Goal: Task Accomplishment & Management: Use online tool/utility

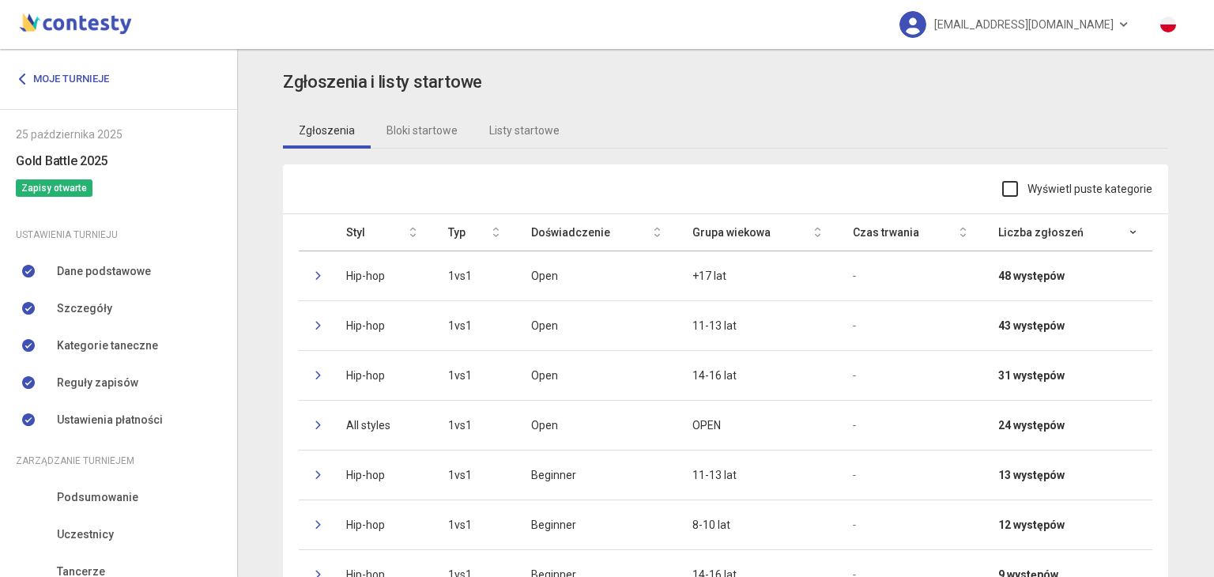
scroll to position [134, 0]
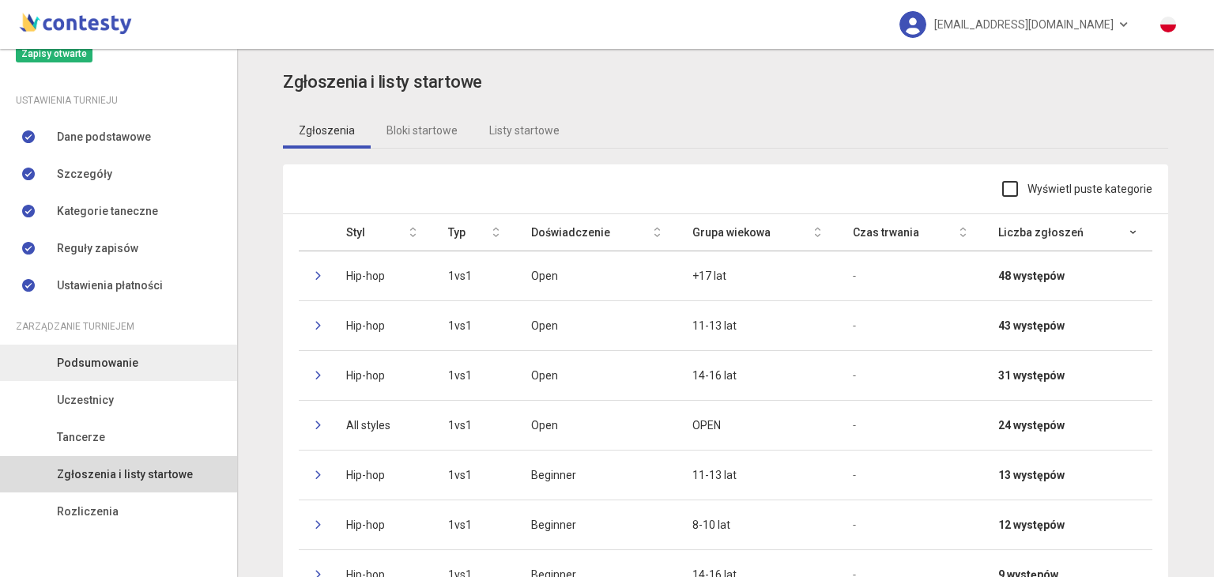
click at [83, 364] on span "Podsumowanie" at bounding box center [97, 362] width 81 height 17
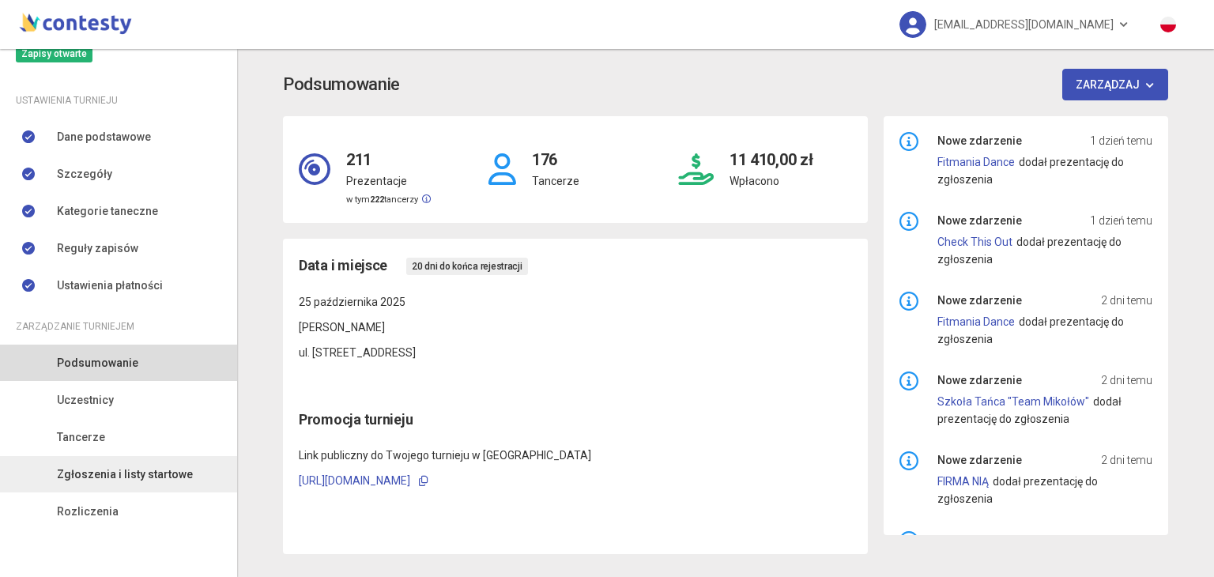
click at [87, 480] on span "Zgłoszenia i listy startowe" at bounding box center [125, 474] width 136 height 17
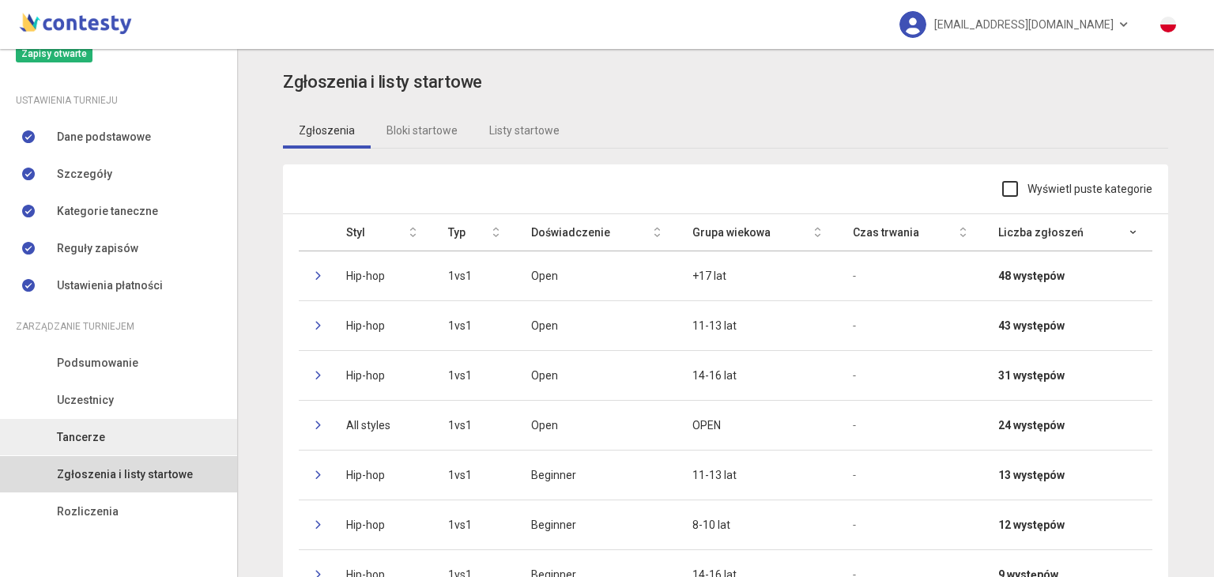
click at [94, 434] on span "Tancerze" at bounding box center [81, 436] width 48 height 17
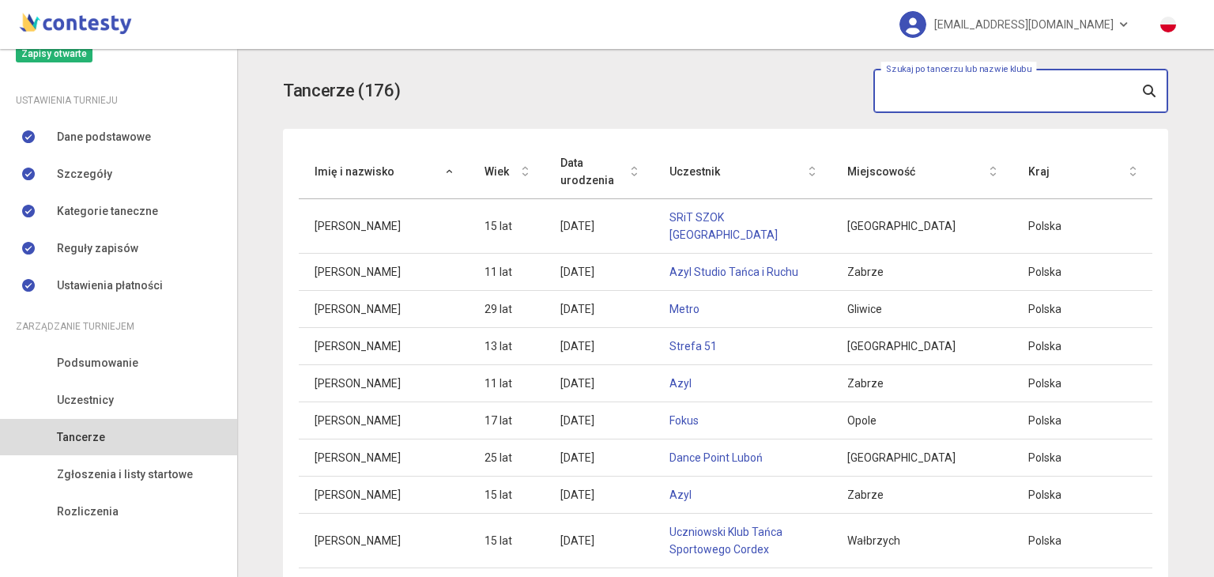
click at [915, 92] on input "text" at bounding box center [1021, 91] width 295 height 44
type input "*******"
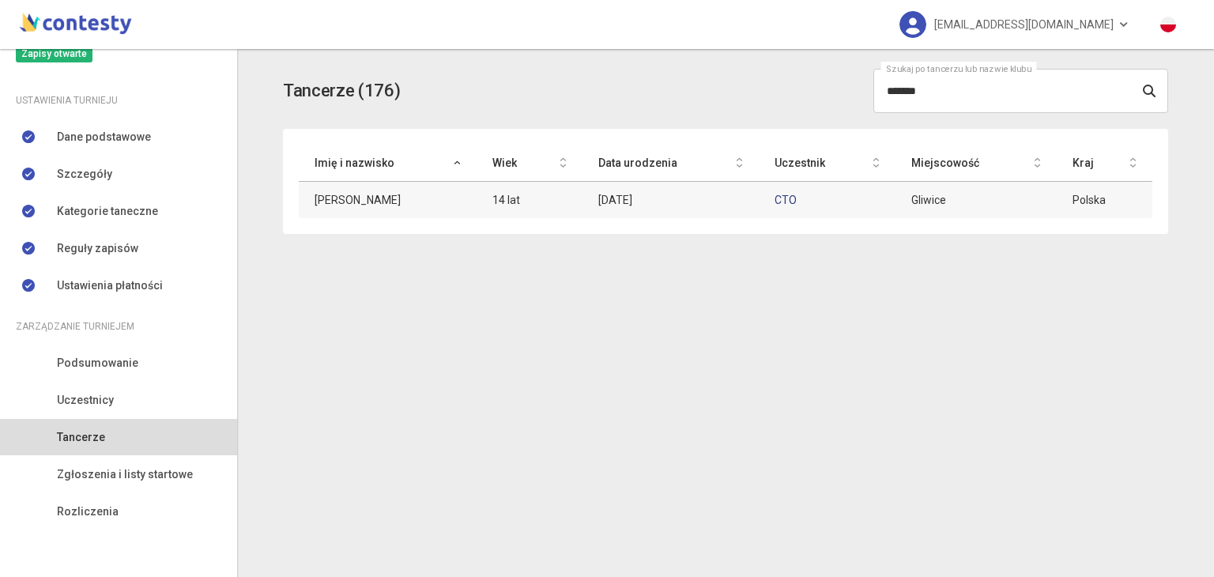
click at [781, 202] on link "CTO" at bounding box center [786, 200] width 22 height 13
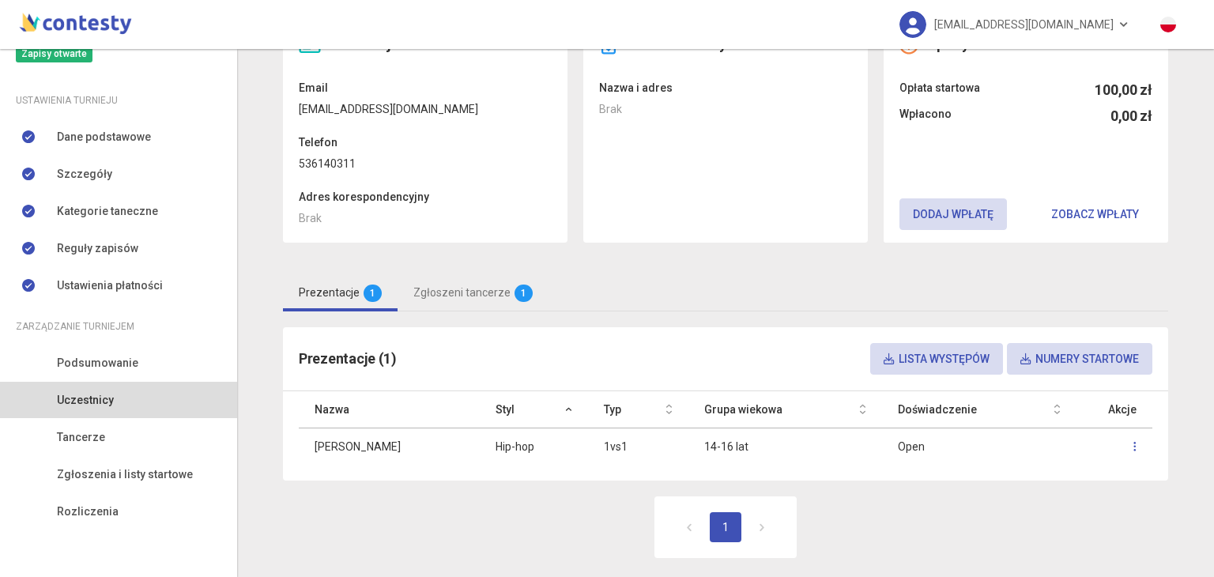
scroll to position [124, 0]
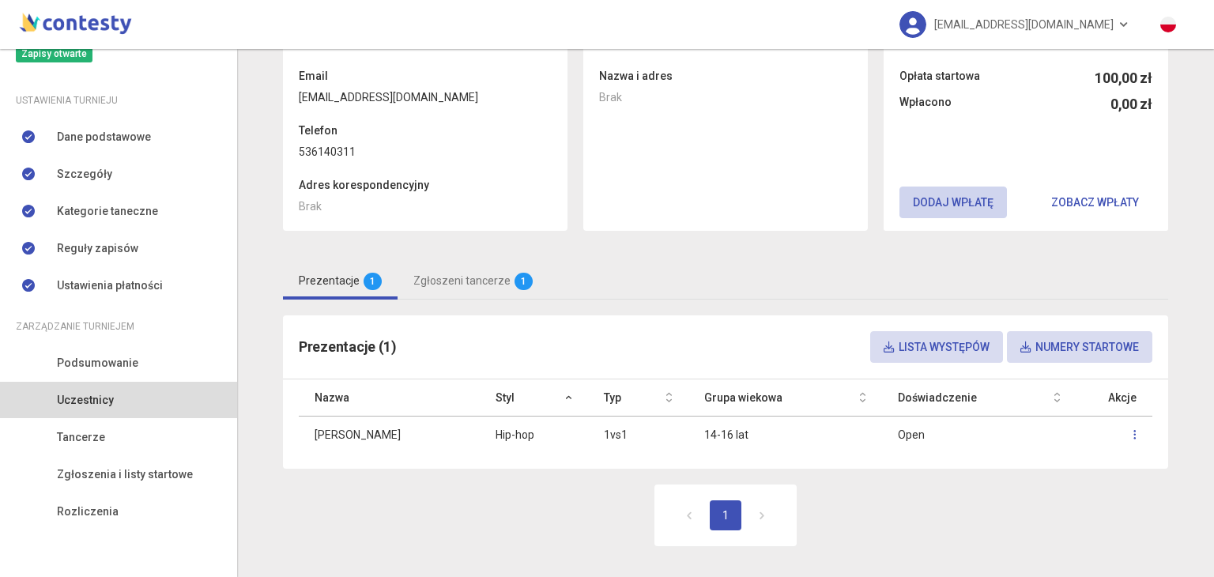
click at [972, 200] on button "Dodaj wpłatę" at bounding box center [954, 203] width 108 height 32
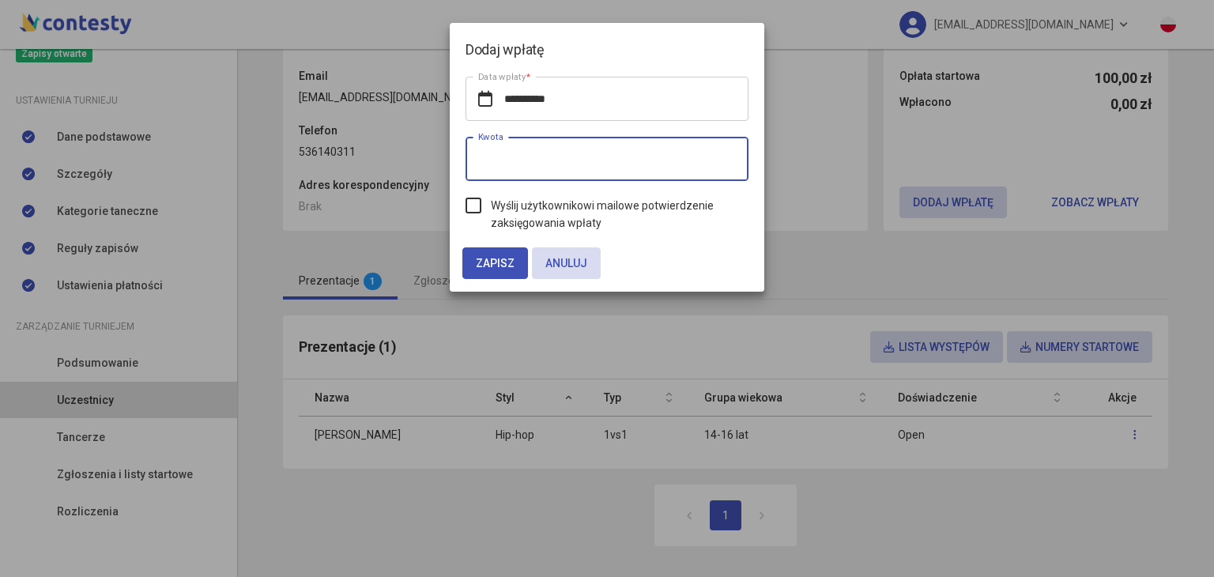
click at [652, 166] on input "*" at bounding box center [607, 159] width 283 height 44
type input "***"
click at [478, 203] on label "Wyślij użytkownikowi mailowe potwierdzenie zaksięgowania wpłaty" at bounding box center [607, 214] width 283 height 35
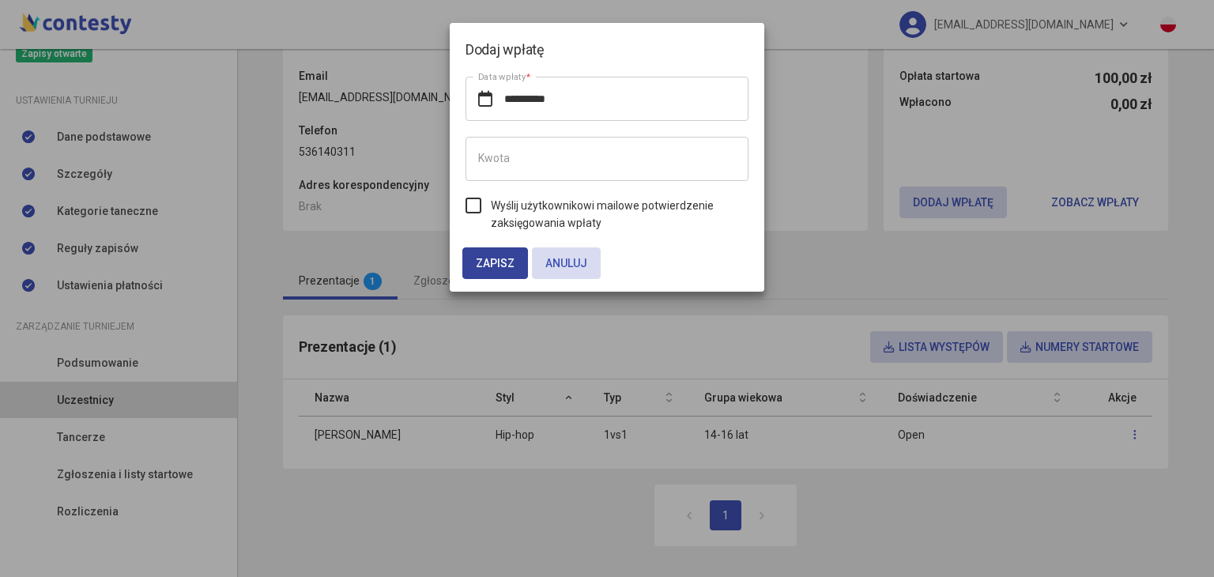
click at [485, 259] on span "Zapisz" at bounding box center [495, 263] width 39 height 13
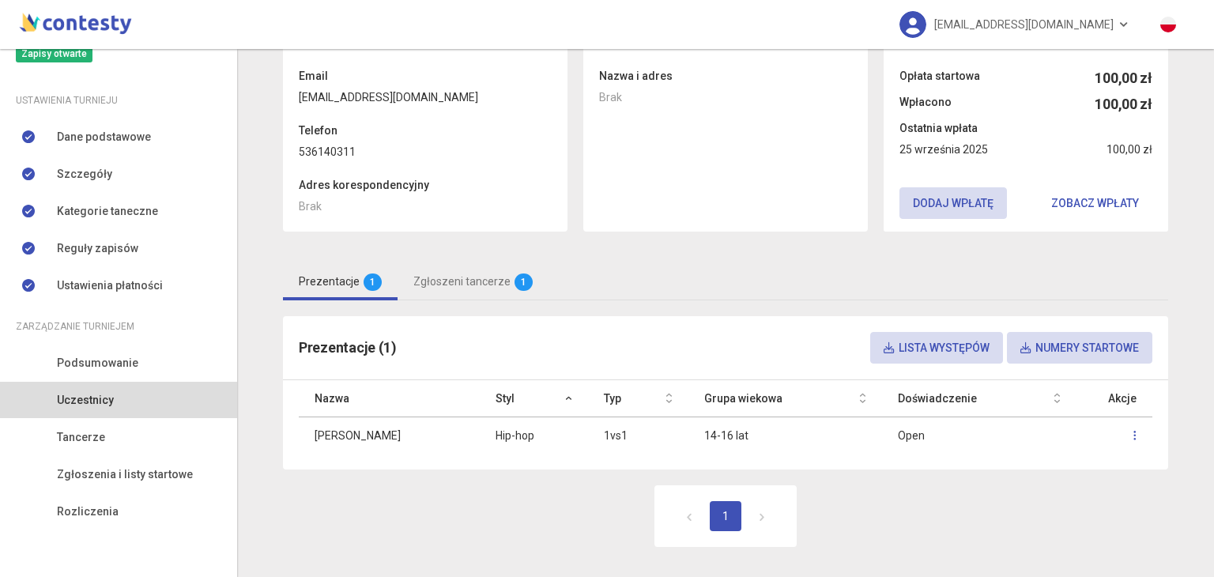
scroll to position [0, 0]
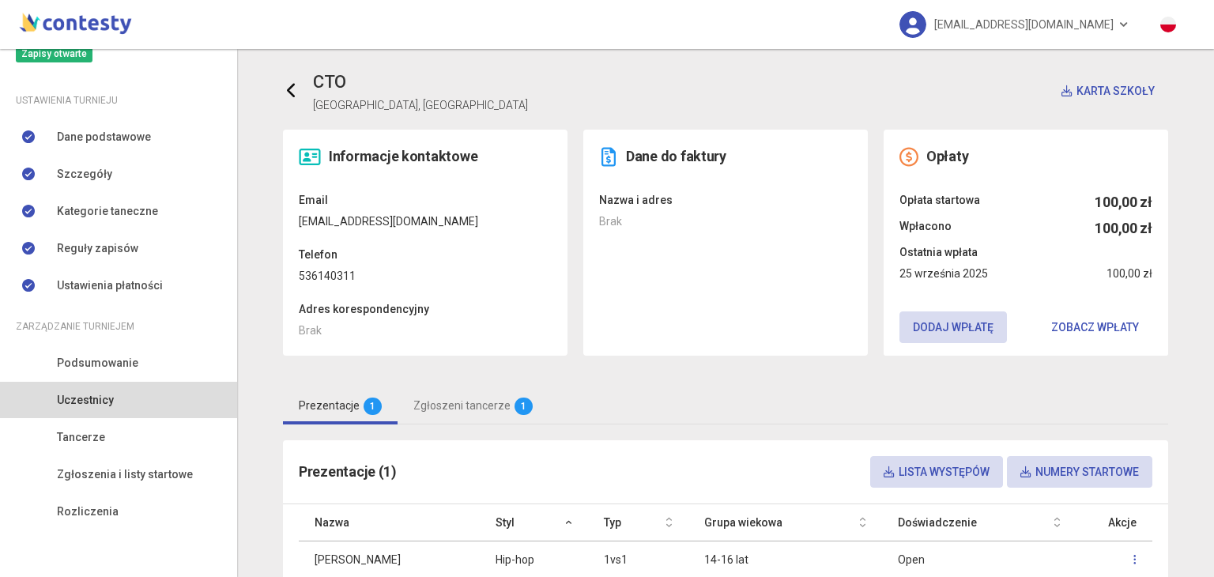
click at [300, 100] on link at bounding box center [298, 91] width 30 height 32
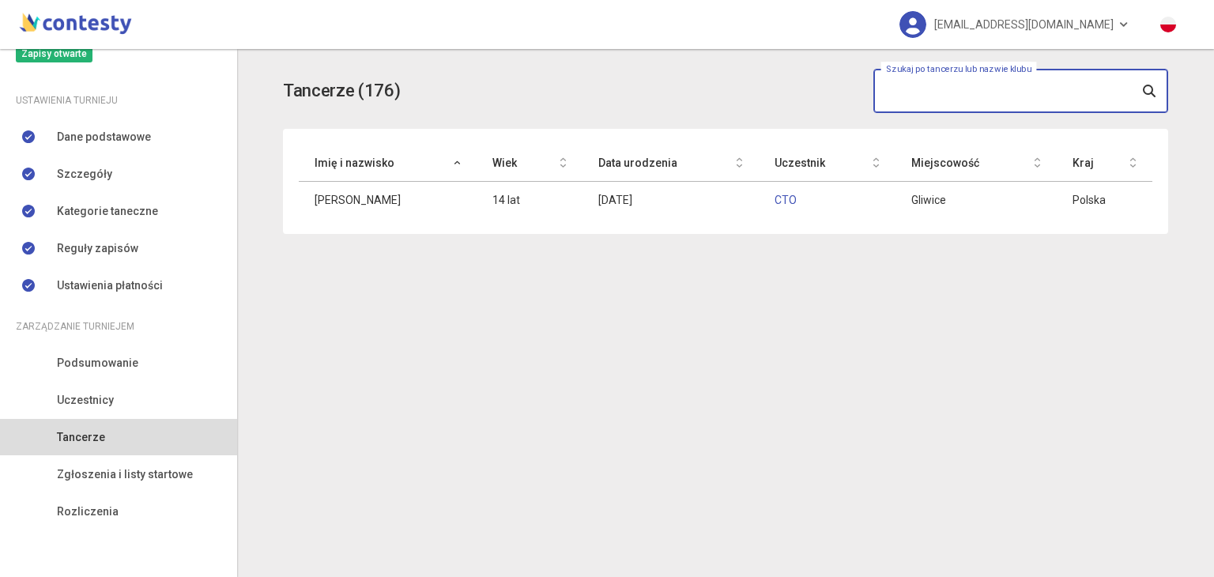
click at [926, 86] on input "text" at bounding box center [1021, 91] width 295 height 44
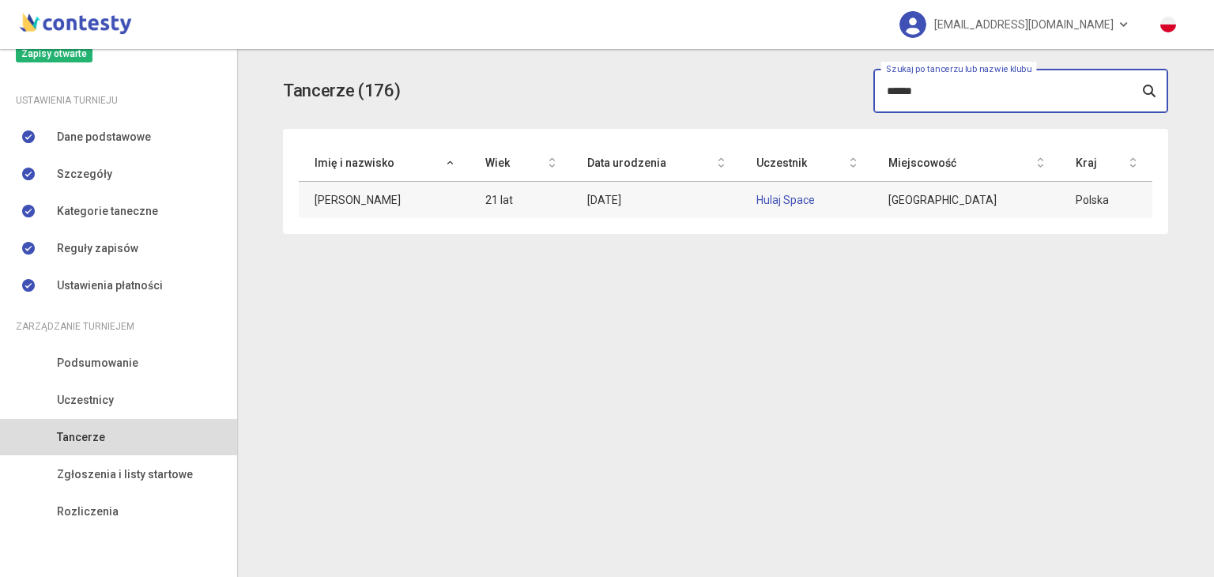
type input "******"
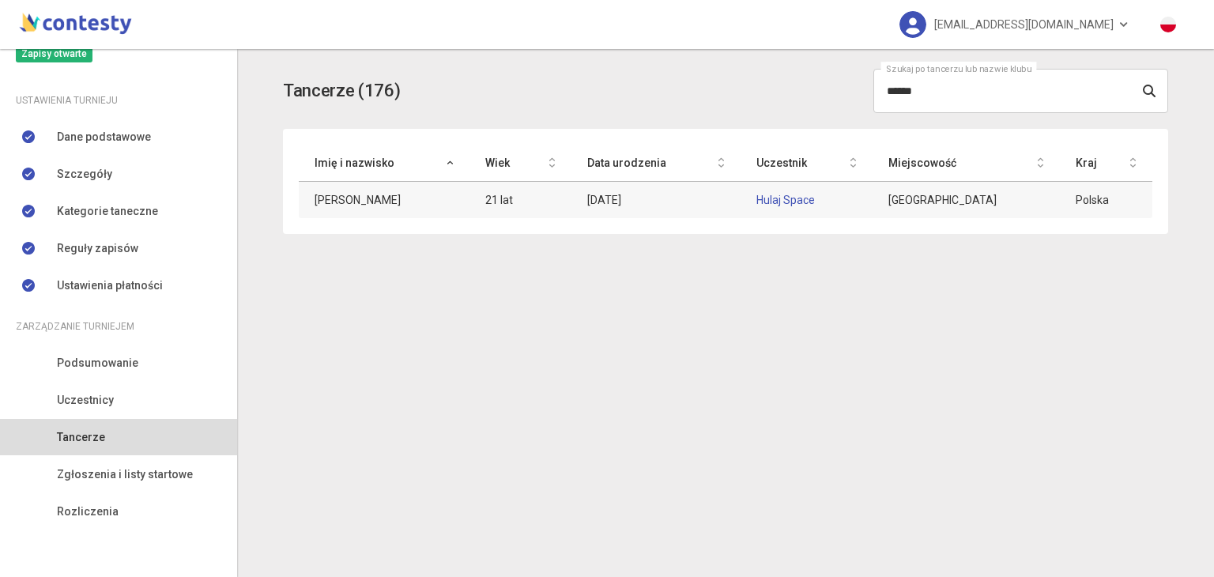
click at [806, 206] on td "Hulaj Space" at bounding box center [806, 200] width 131 height 37
click at [806, 200] on link "Hulaj Space" at bounding box center [786, 200] width 59 height 13
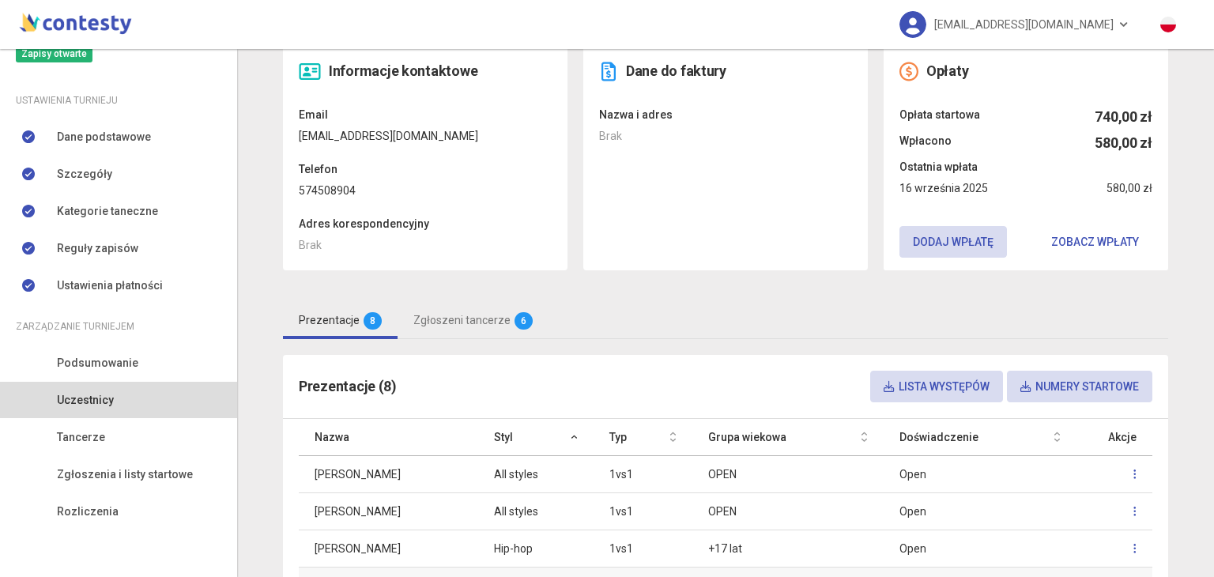
scroll to position [45, 0]
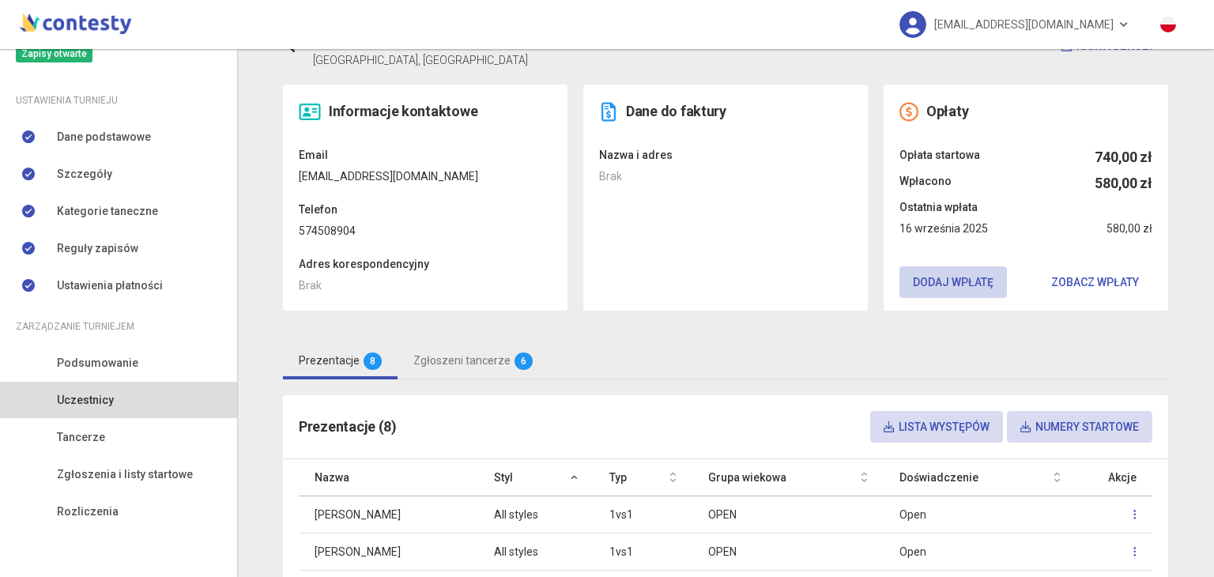
click at [936, 277] on button "Dodaj wpłatę" at bounding box center [954, 282] width 108 height 32
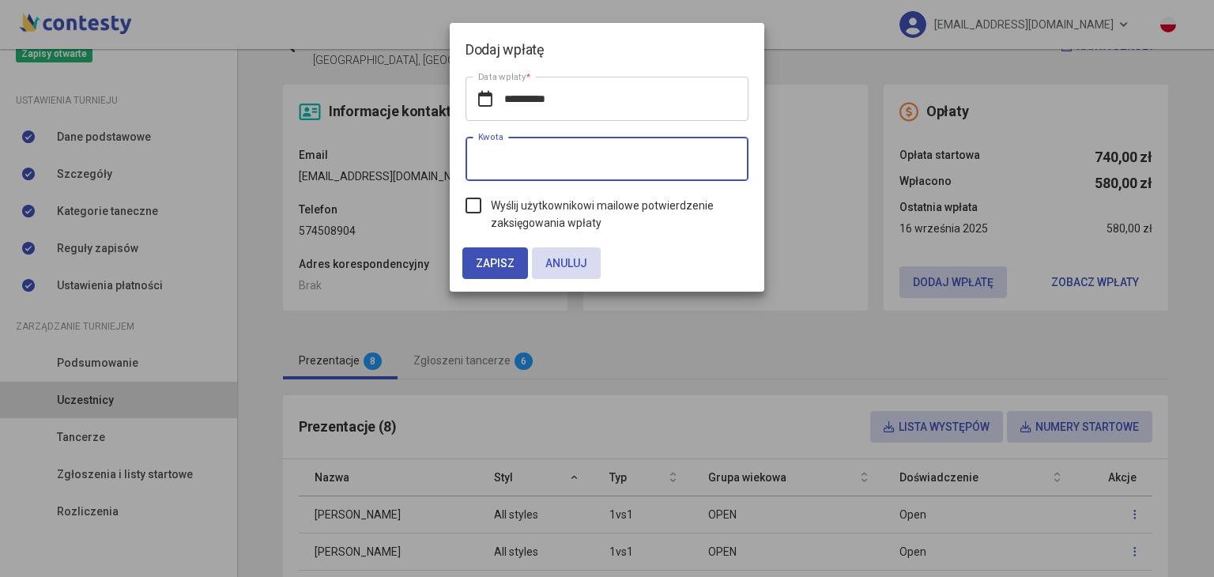
click at [670, 171] on input "*" at bounding box center [607, 159] width 283 height 44
type input "***"
click at [477, 207] on label "Wyślij użytkownikowi mailowe potwierdzenie zaksięgowania wpłaty" at bounding box center [607, 214] width 283 height 35
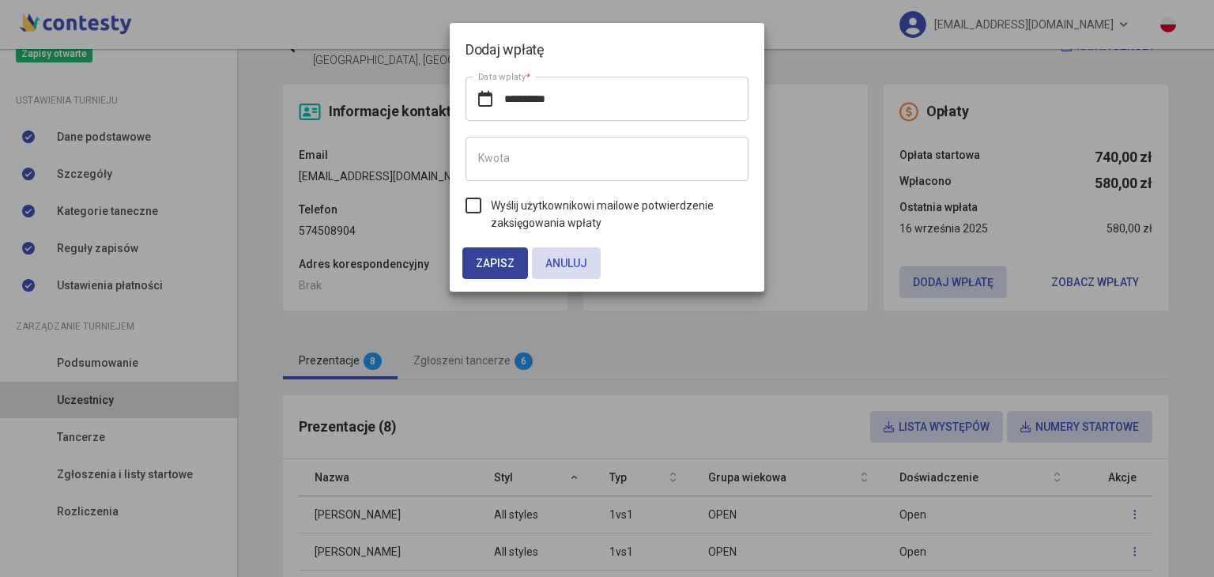
click at [481, 261] on span "Zapisz" at bounding box center [495, 263] width 39 height 13
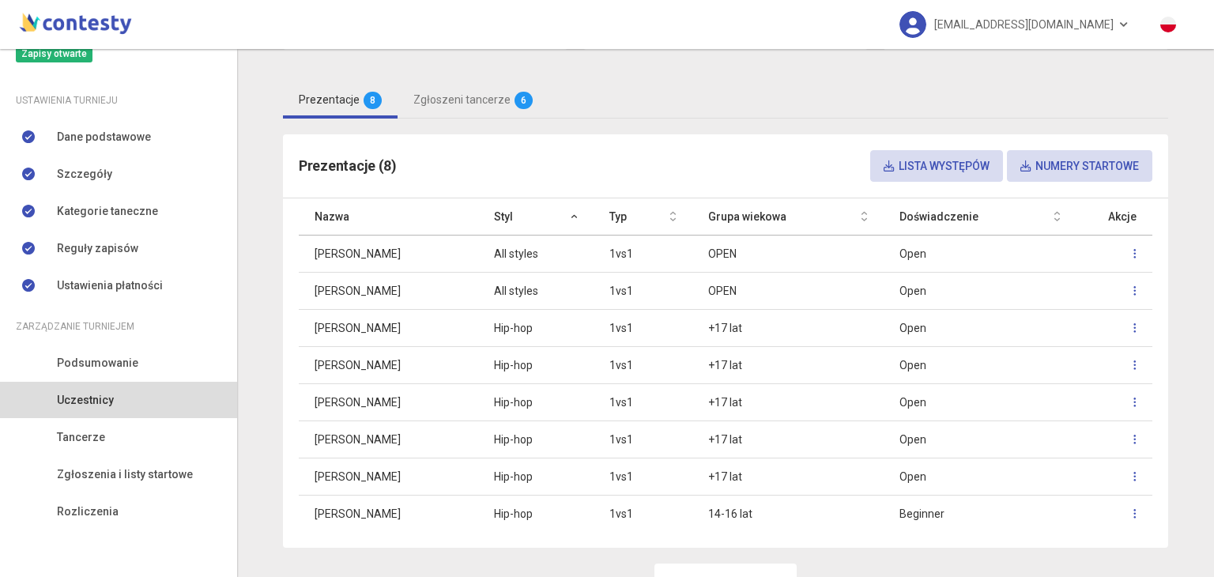
scroll to position [305, 0]
click at [474, 113] on link "Zgłoszeni tancerze 6" at bounding box center [473, 100] width 151 height 37
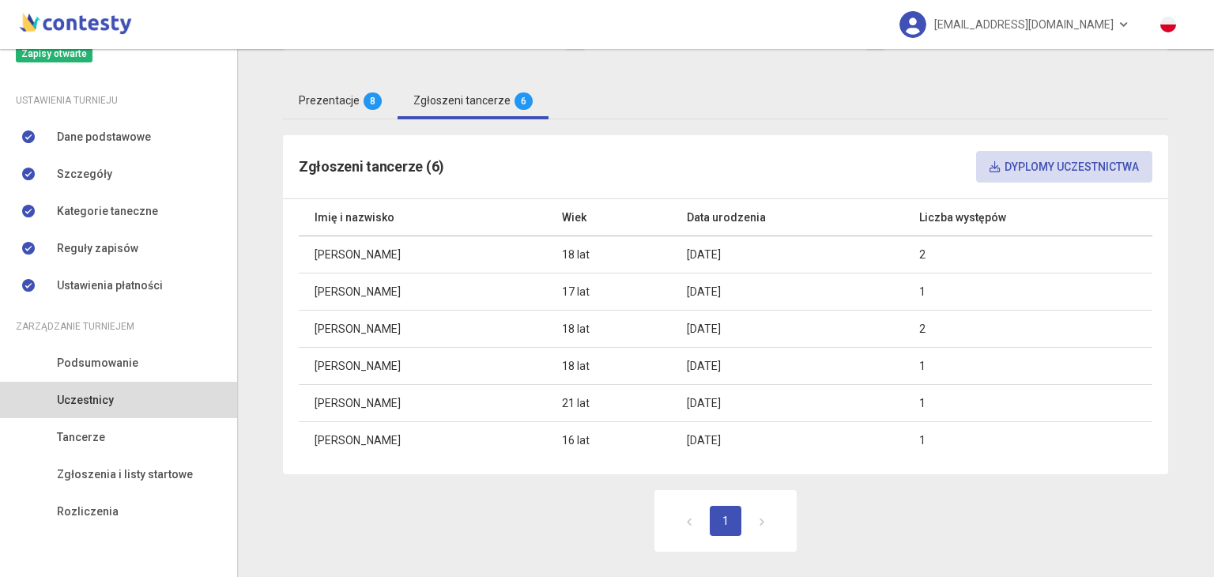
click at [349, 109] on link "Prezentacje 8" at bounding box center [340, 100] width 115 height 37
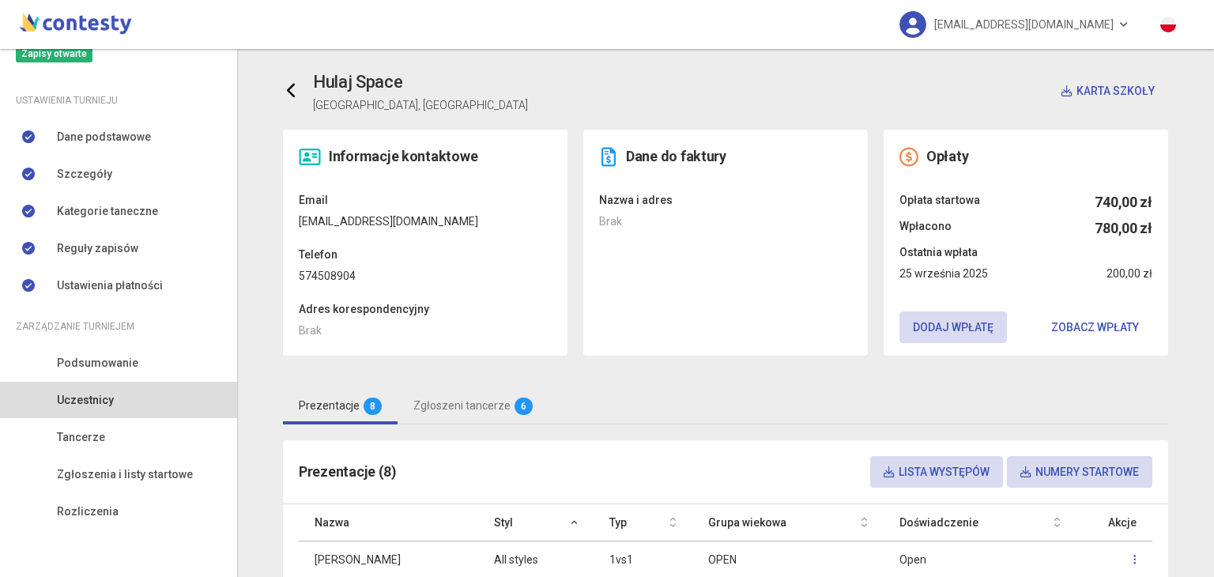
click at [285, 85] on icon at bounding box center [292, 91] width 16 height 16
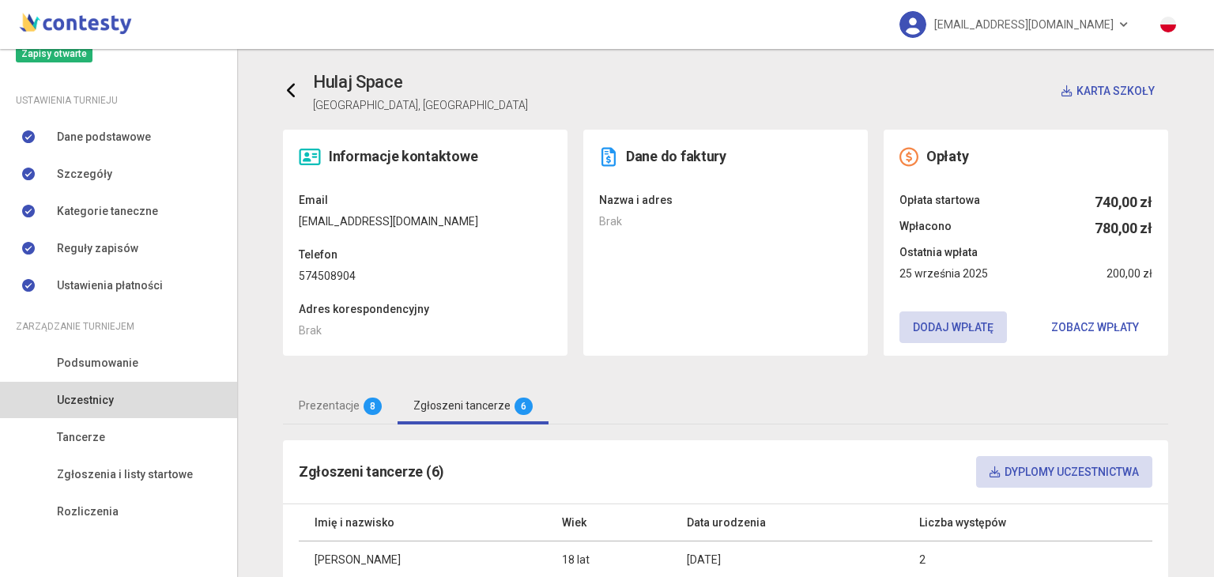
click at [285, 104] on link at bounding box center [298, 91] width 30 height 32
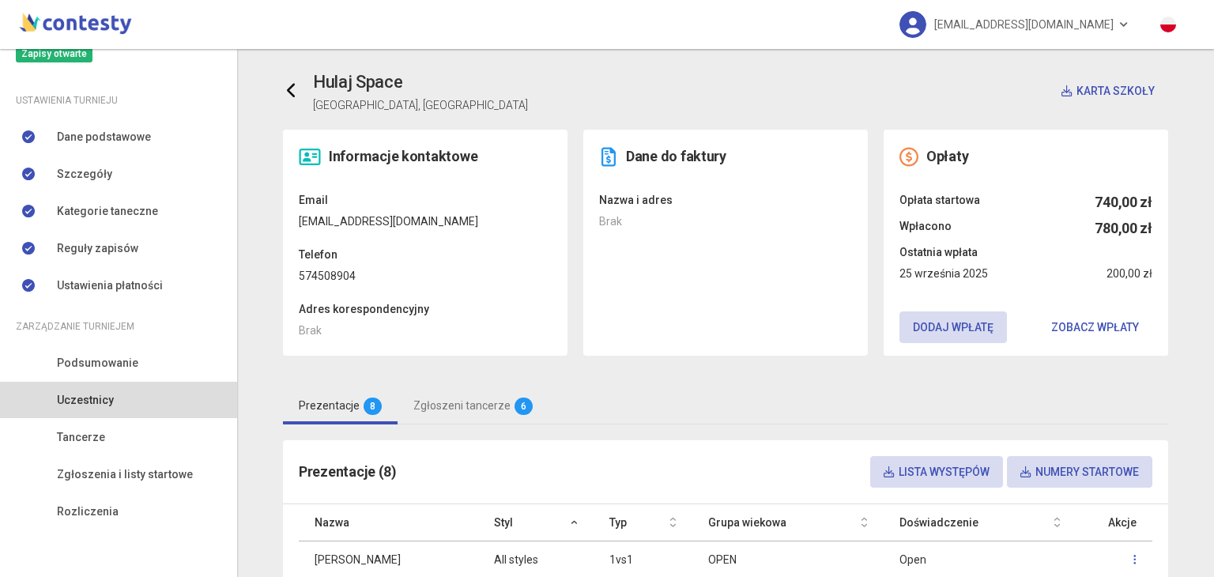
click at [285, 104] on link at bounding box center [298, 91] width 30 height 32
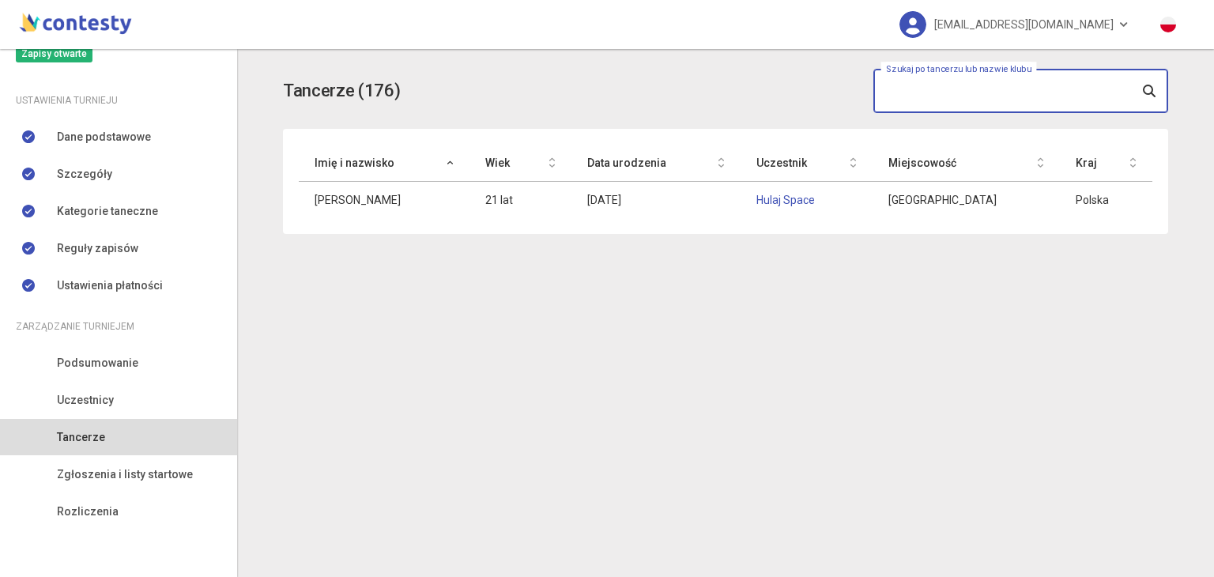
click at [1005, 82] on input "text" at bounding box center [1021, 91] width 295 height 44
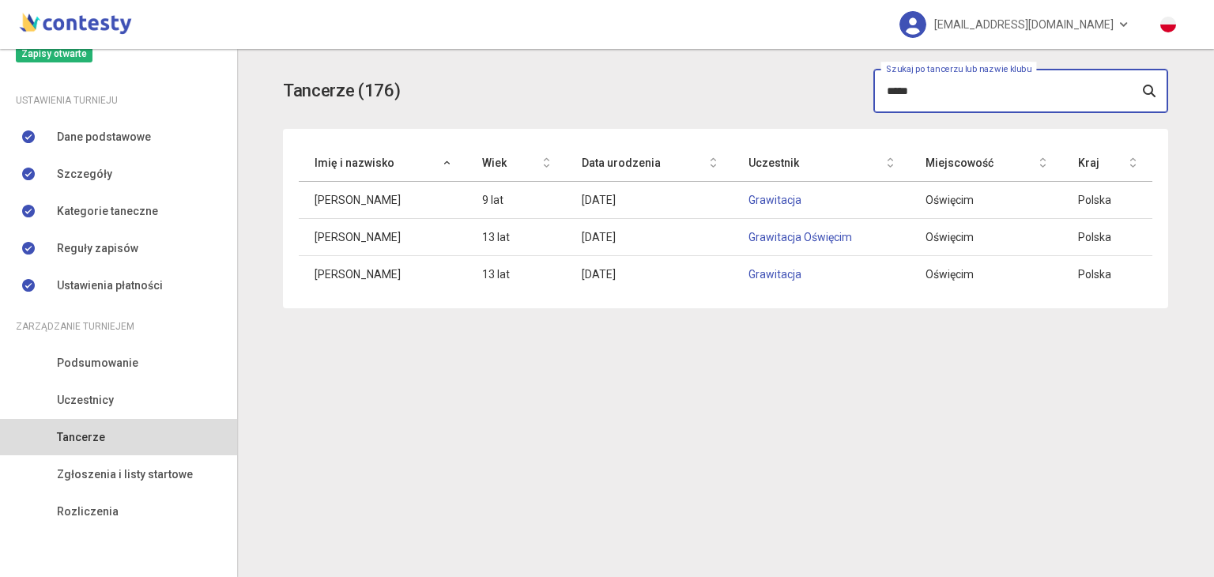
type input "*****"
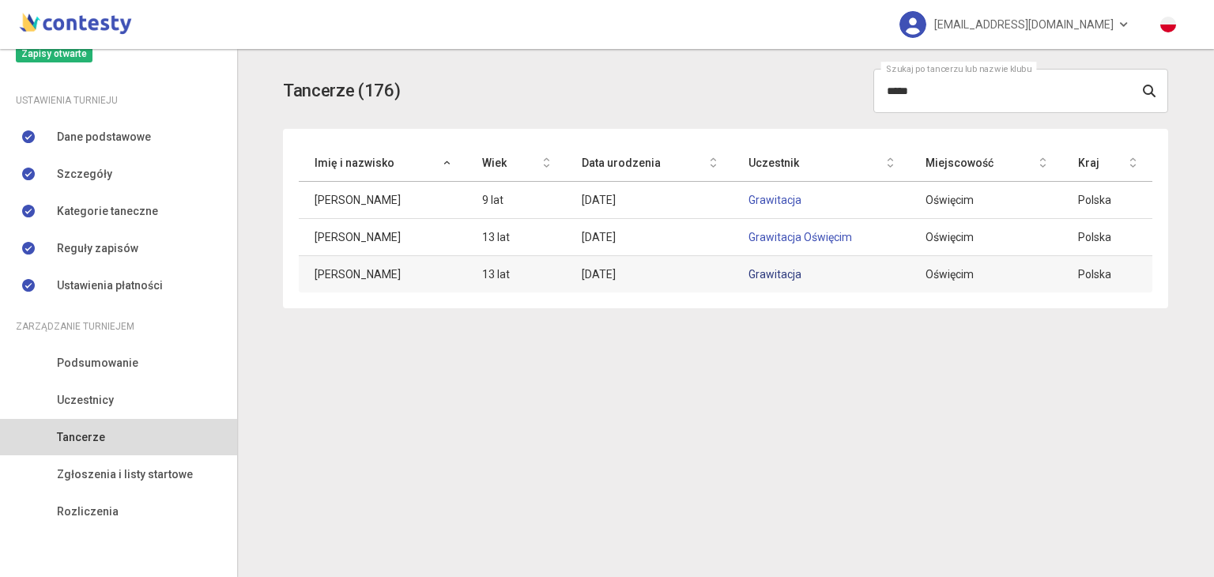
click at [758, 272] on link "Grawitacja" at bounding box center [775, 274] width 53 height 13
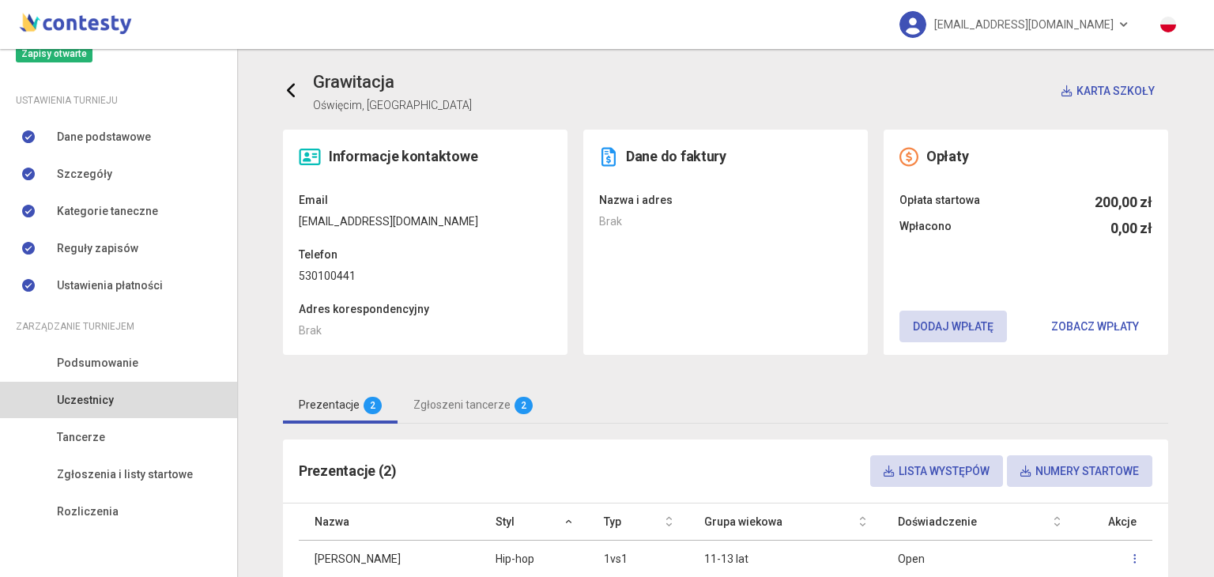
click at [284, 96] on icon at bounding box center [292, 91] width 16 height 16
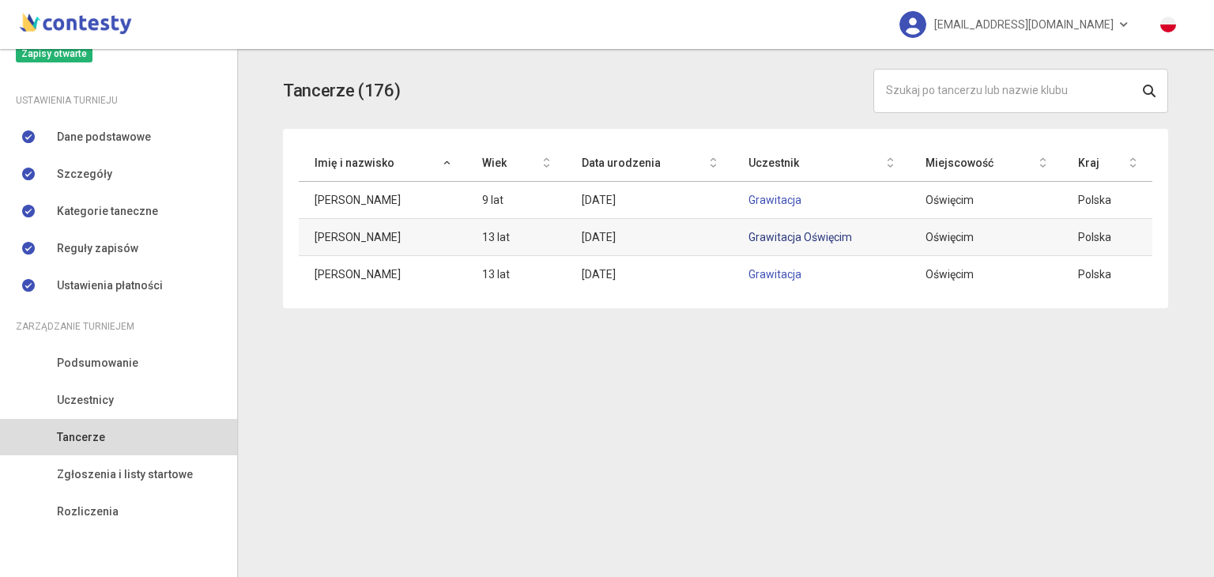
click at [800, 232] on link "Grawitacja Oświęcim" at bounding box center [801, 237] width 104 height 13
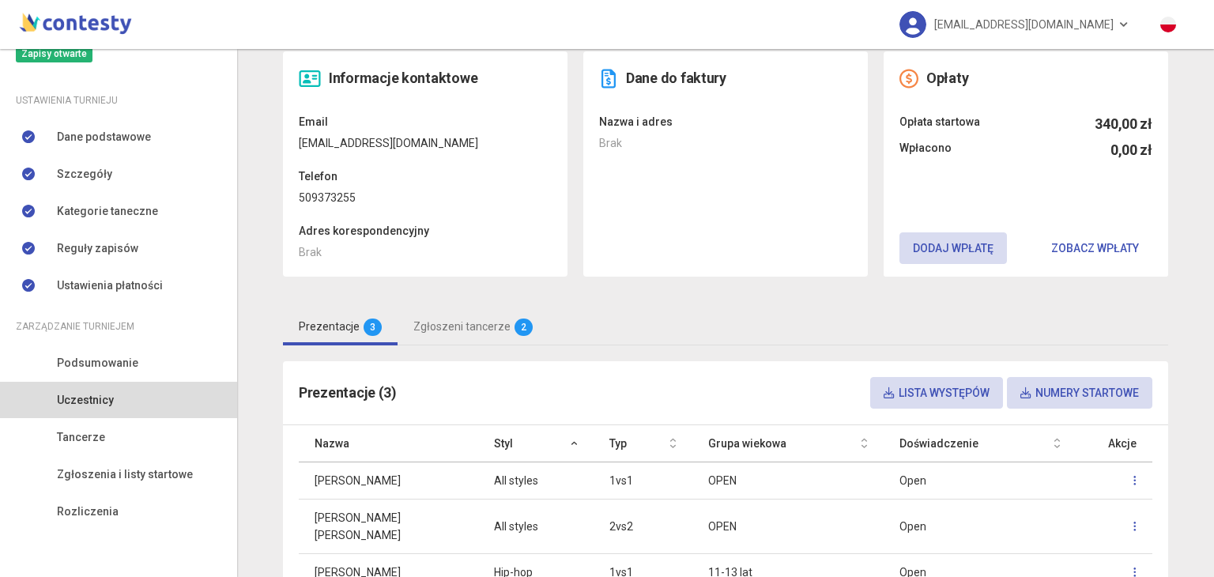
scroll to position [79, 0]
click at [917, 233] on button "Dodaj wpłatę" at bounding box center [954, 248] width 108 height 32
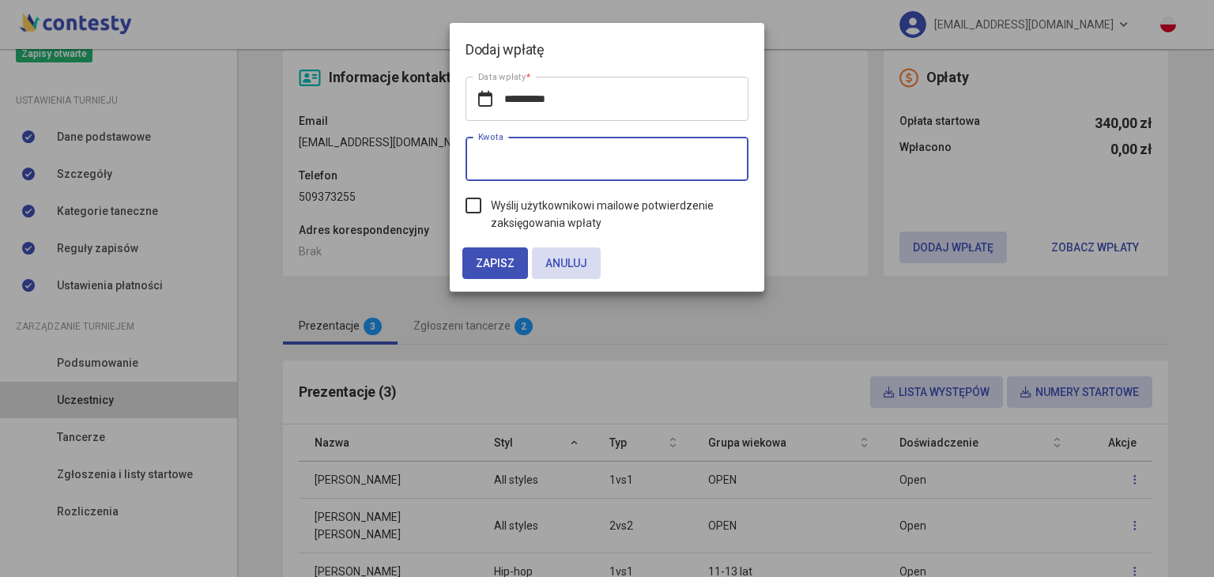
click at [641, 167] on input "*" at bounding box center [607, 159] width 283 height 44
type input "*"
type input "***"
click at [471, 202] on label "Wyślij użytkownikowi mailowe potwierdzenie zaksięgowania wpłaty" at bounding box center [607, 214] width 283 height 35
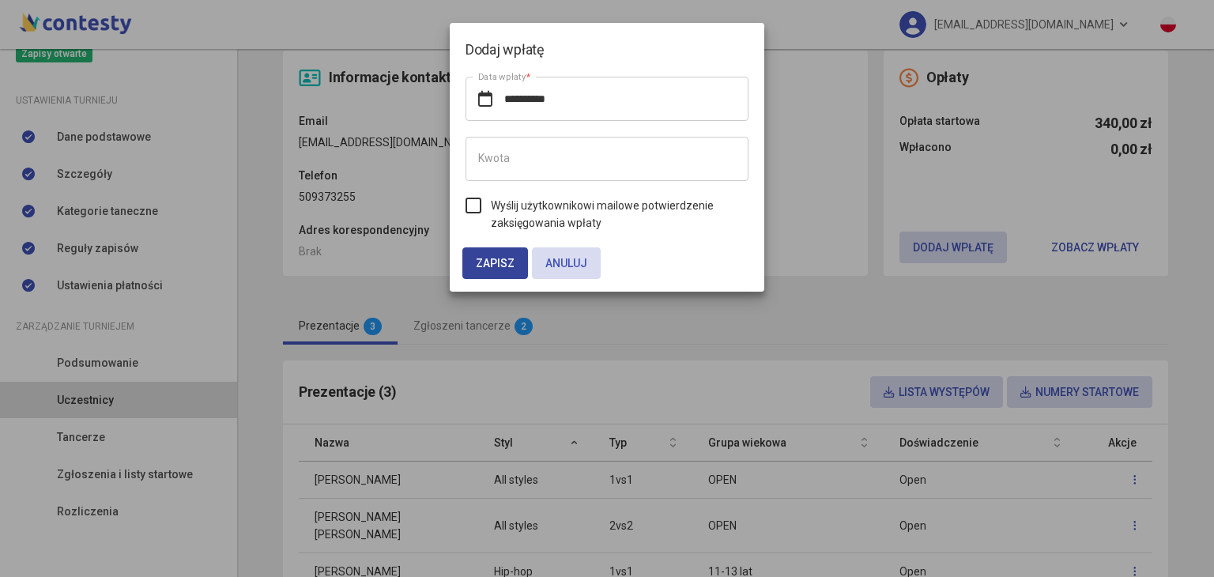
click at [489, 257] on span "Zapisz" at bounding box center [495, 263] width 39 height 13
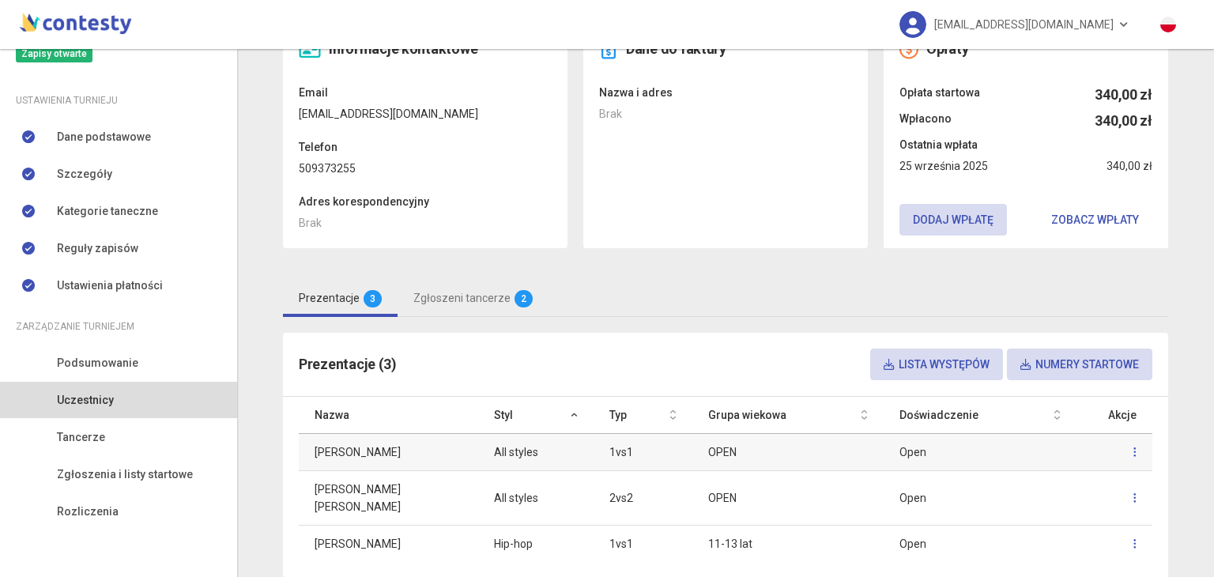
scroll to position [0, 0]
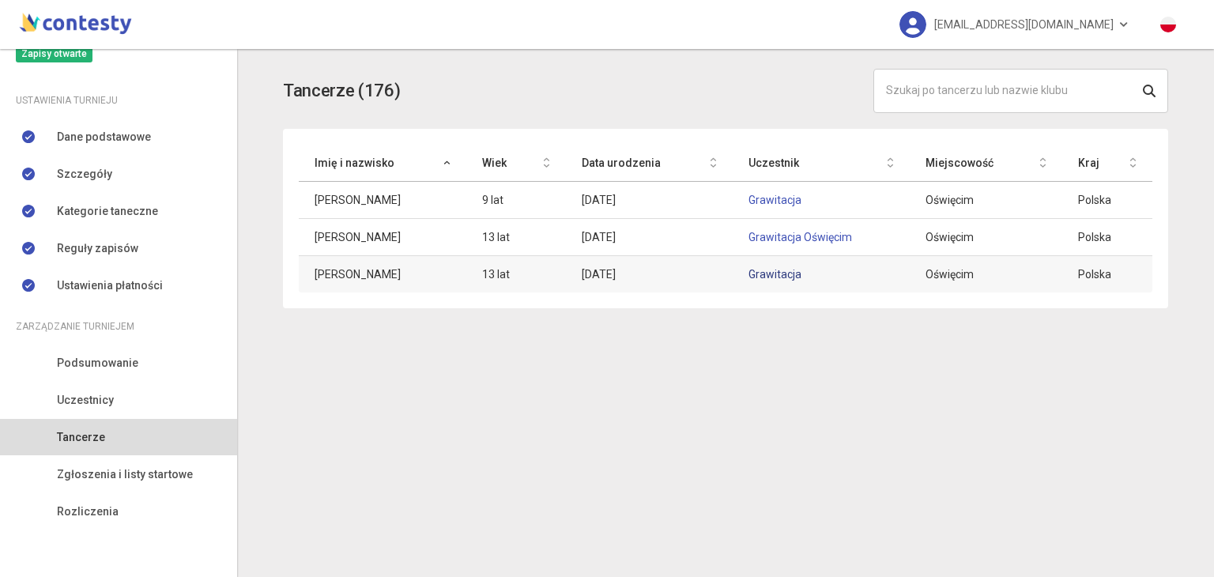
click at [759, 273] on link "Grawitacja" at bounding box center [775, 274] width 53 height 13
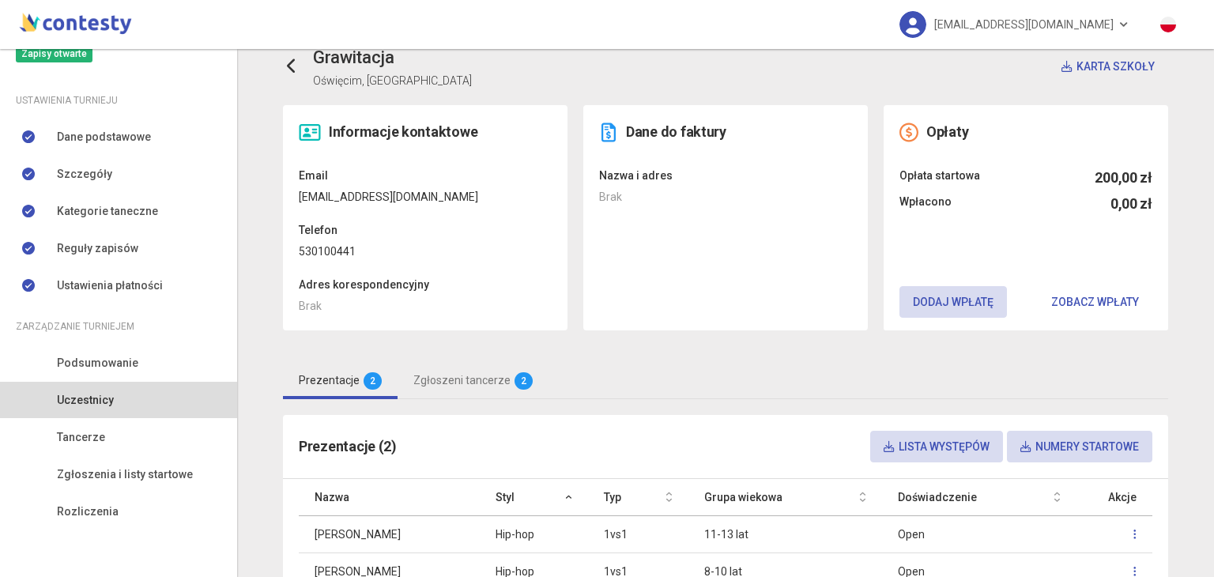
scroll to position [14, 0]
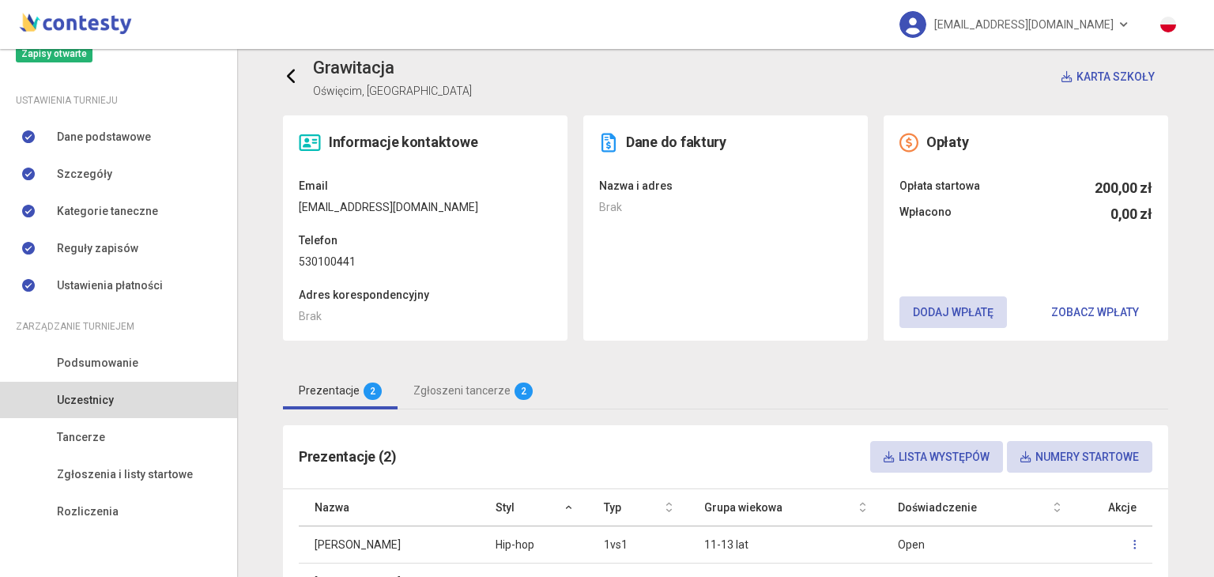
click at [284, 76] on icon at bounding box center [292, 77] width 16 height 16
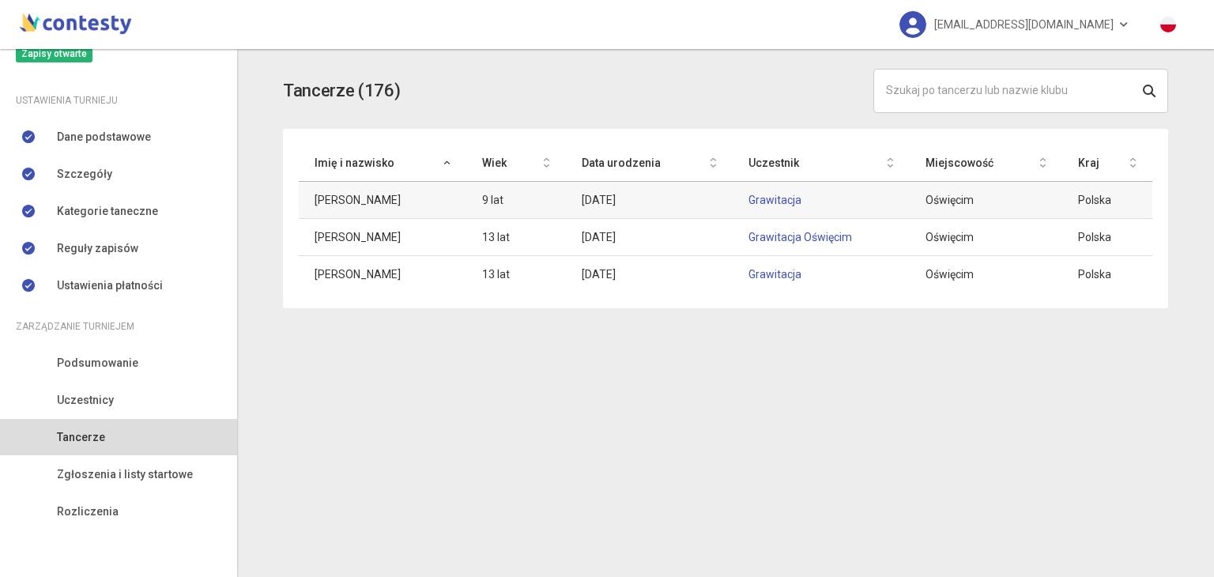
click at [753, 191] on td "Grawitacja" at bounding box center [822, 200] width 178 height 37
click at [749, 196] on link "Grawitacja" at bounding box center [775, 200] width 53 height 13
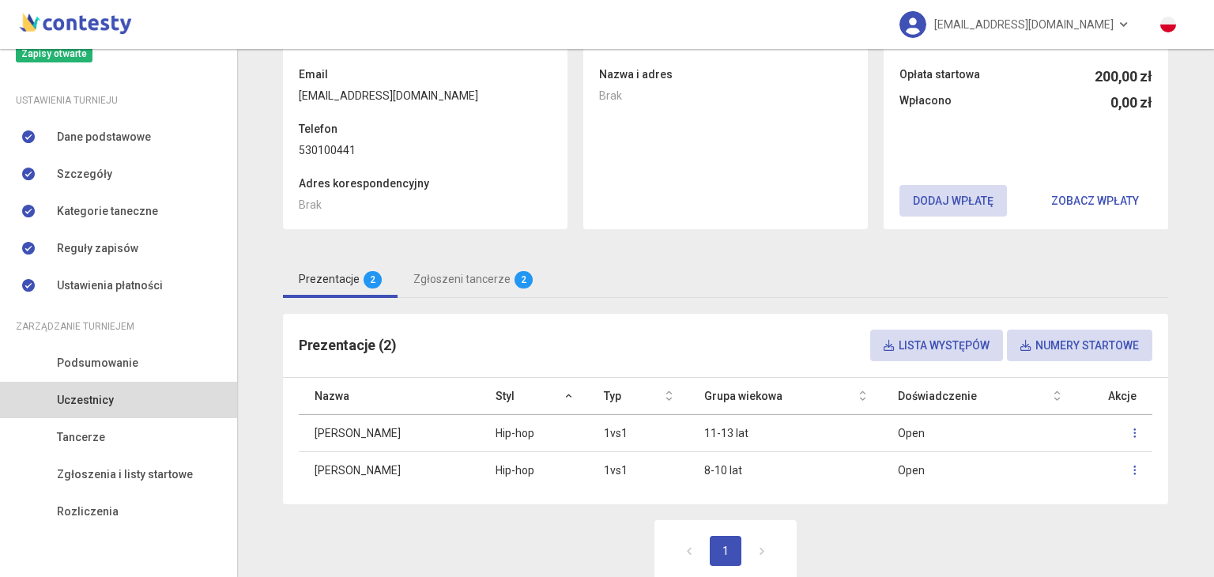
scroll to position [126, 0]
click at [954, 201] on button "Dodaj wpłatę" at bounding box center [954, 200] width 108 height 32
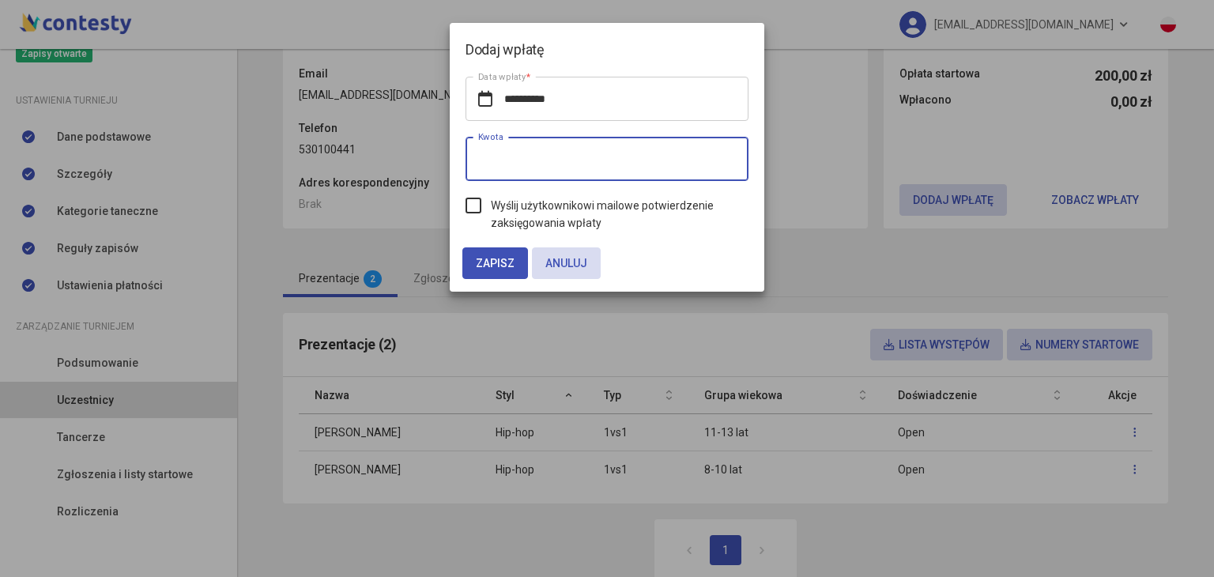
click at [623, 153] on input "*" at bounding box center [607, 159] width 283 height 44
type input "***"
click at [469, 212] on label "Wyślij użytkownikowi mailowe potwierdzenie zaksięgowania wpłaty" at bounding box center [607, 214] width 283 height 35
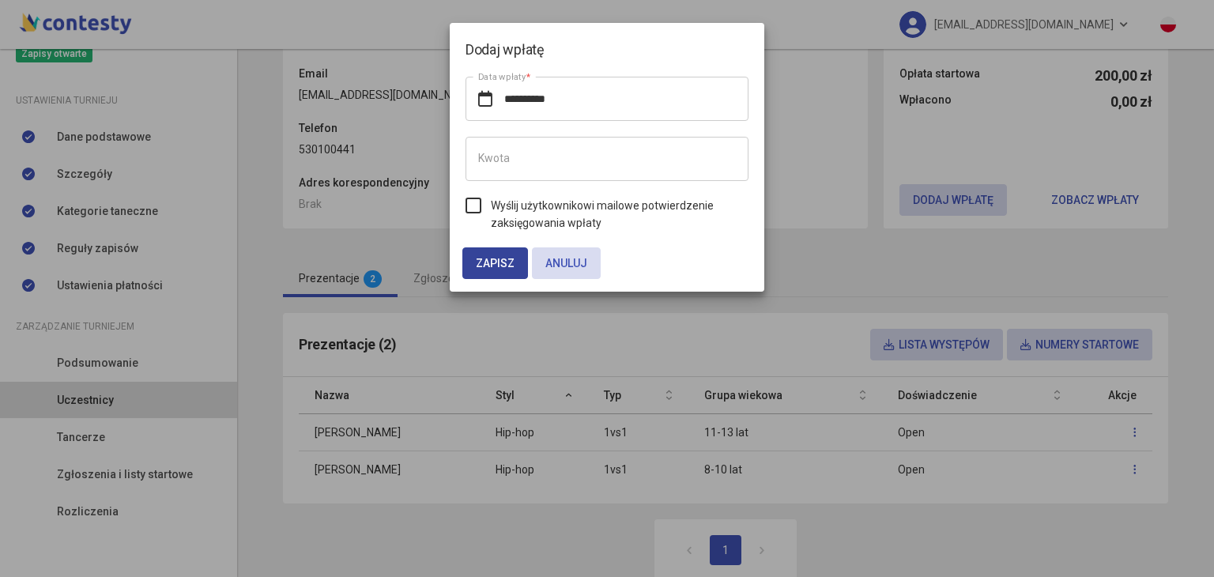
click at [496, 273] on button "Zapisz" at bounding box center [495, 263] width 66 height 32
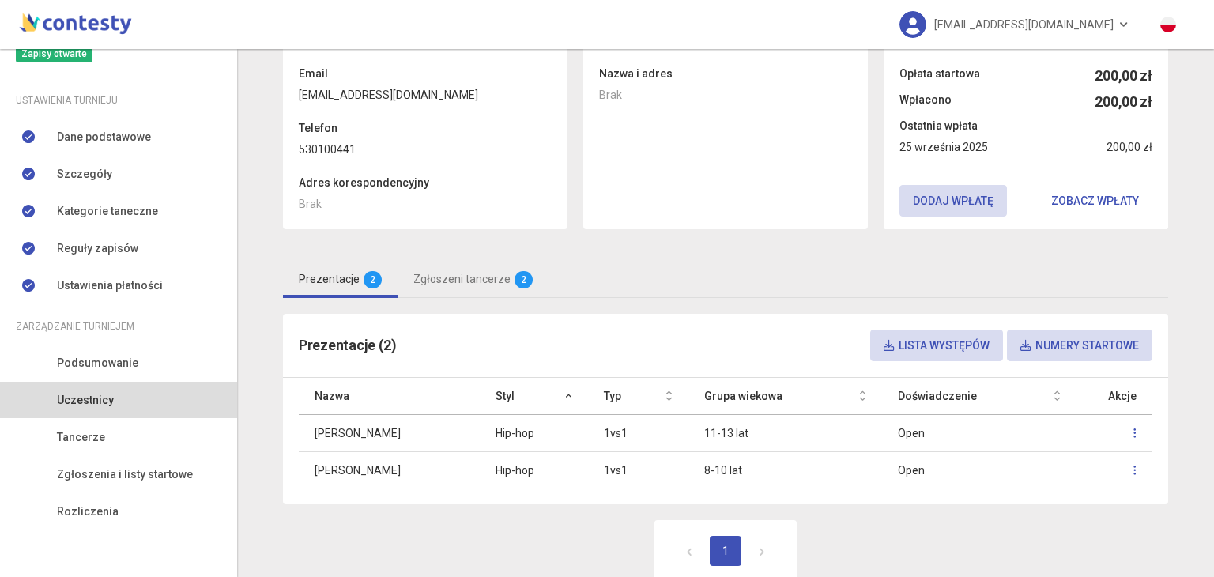
scroll to position [0, 0]
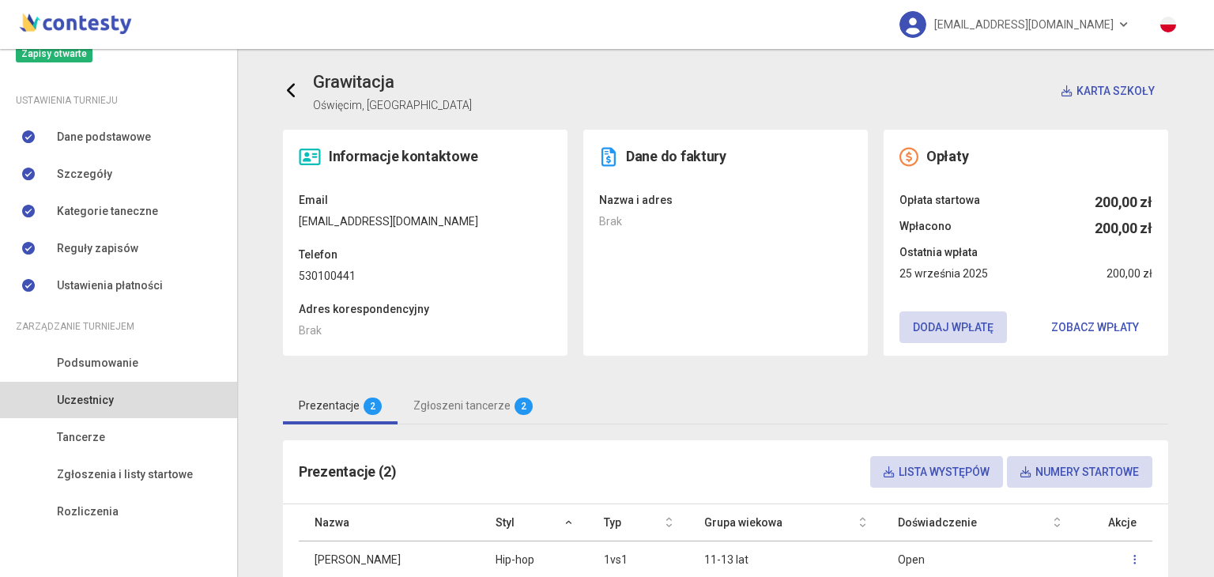
click at [284, 85] on icon at bounding box center [292, 91] width 16 height 16
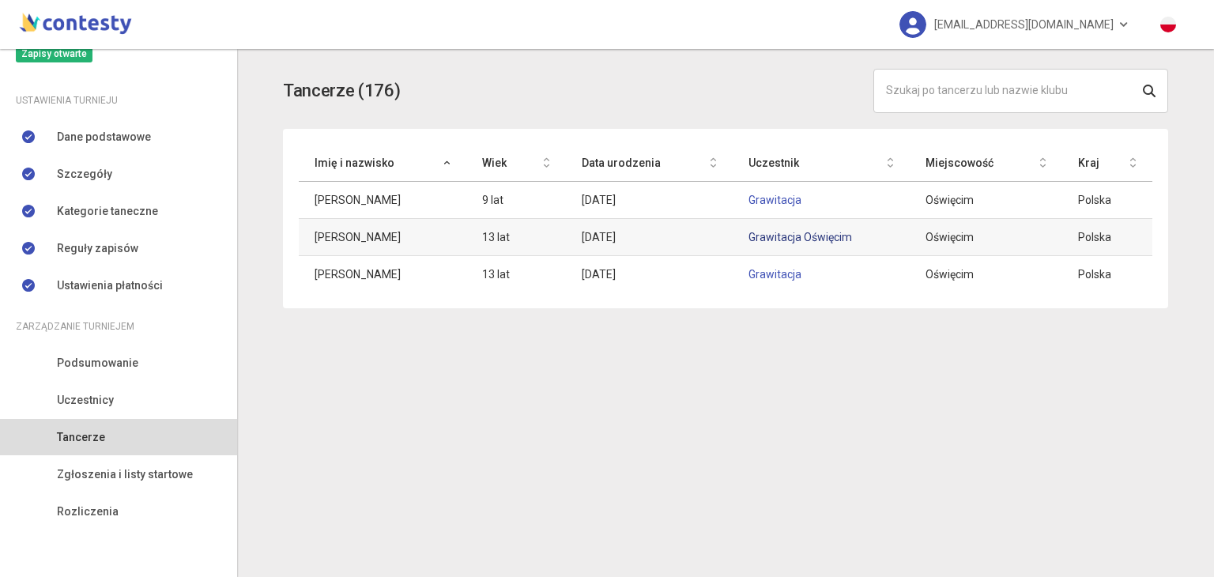
click at [796, 233] on link "Grawitacja Oświęcim" at bounding box center [801, 237] width 104 height 13
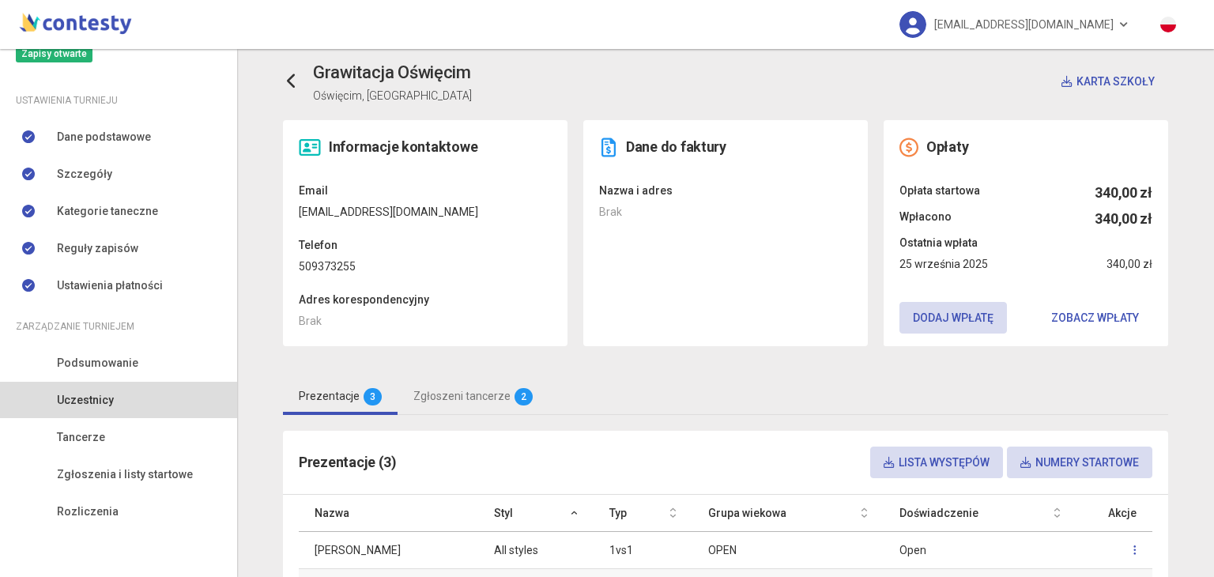
scroll to position [9, 0]
click at [289, 89] on icon at bounding box center [292, 82] width 16 height 16
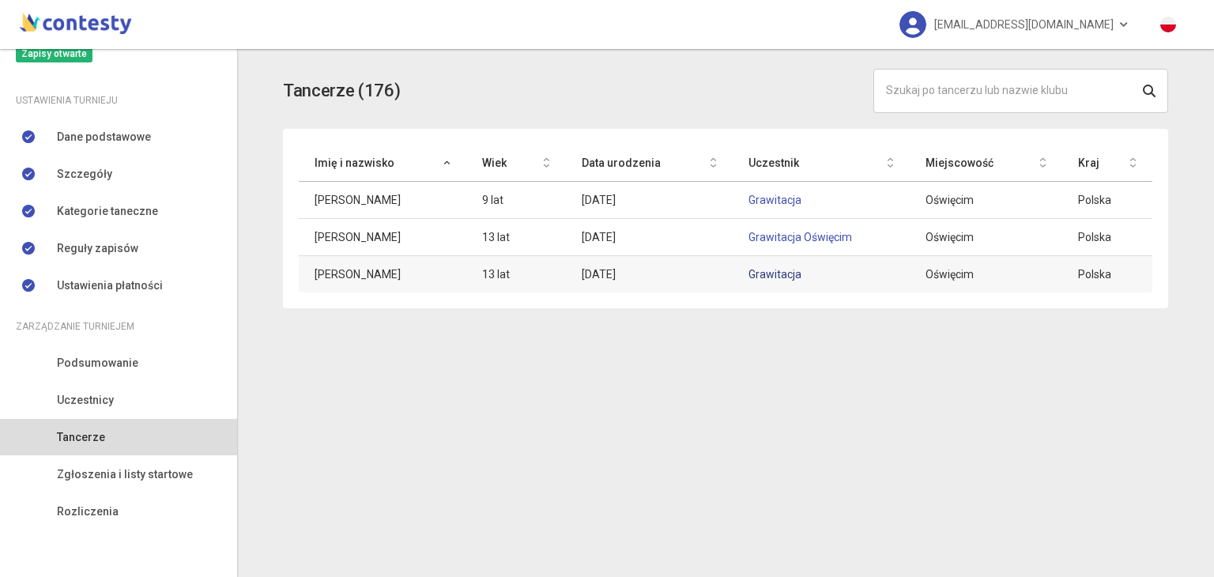
click at [765, 274] on link "Grawitacja" at bounding box center [775, 274] width 53 height 13
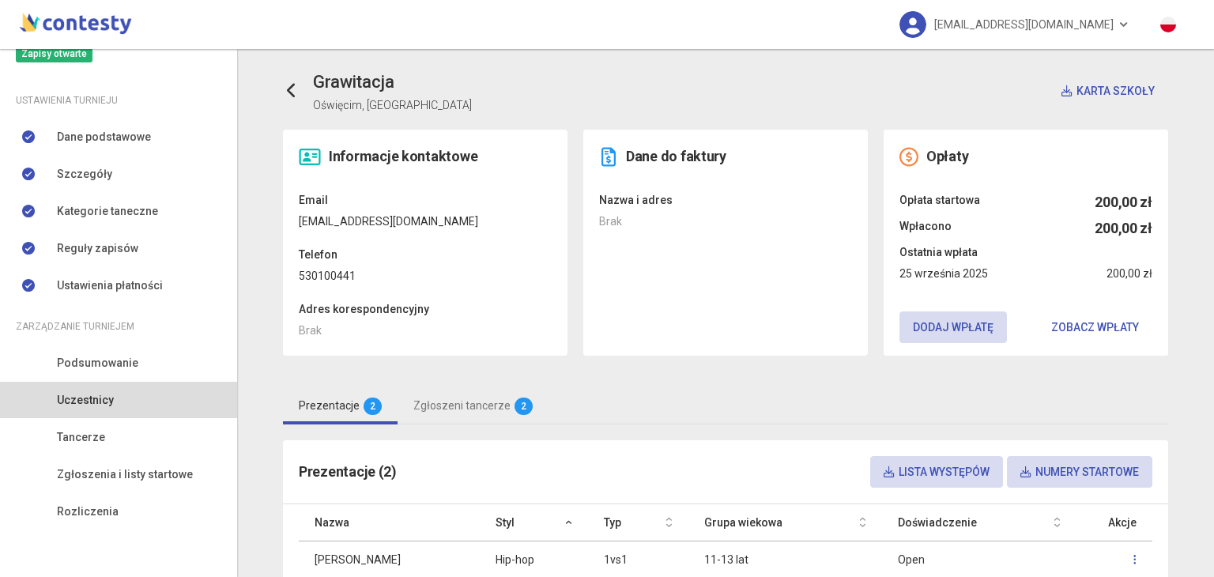
click at [392, 220] on dd "gosia.grupaego@gmail.com" at bounding box center [425, 221] width 253 height 17
copy dd "gosia.grupaego@gmail.com"
click at [490, 302] on dt "Adres korespondencyjny" at bounding box center [425, 308] width 253 height 17
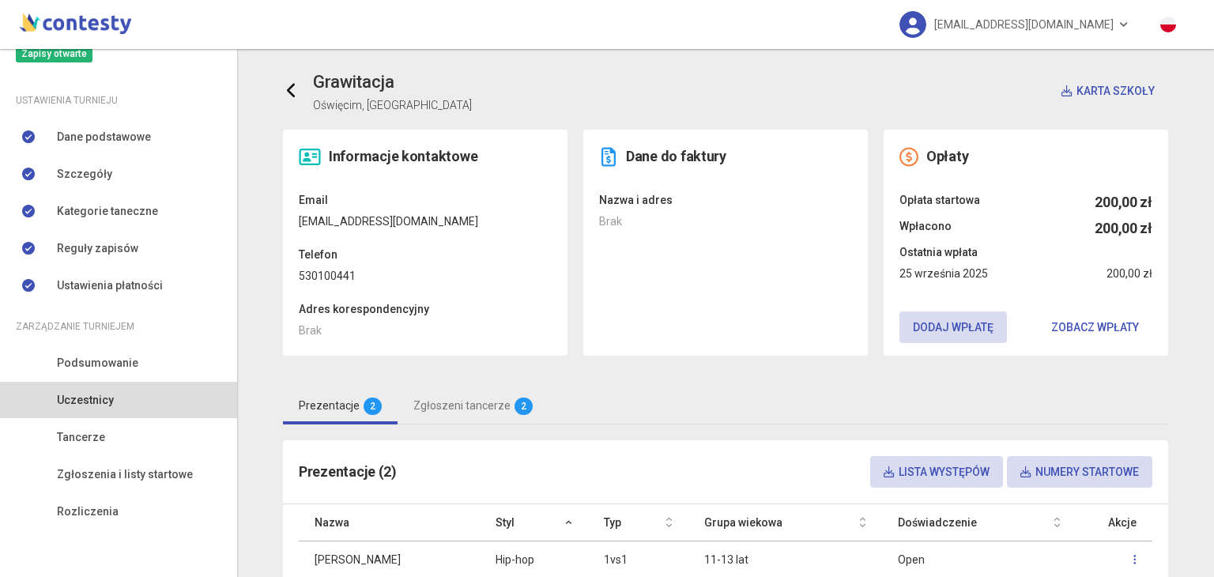
click at [289, 90] on icon at bounding box center [292, 91] width 16 height 16
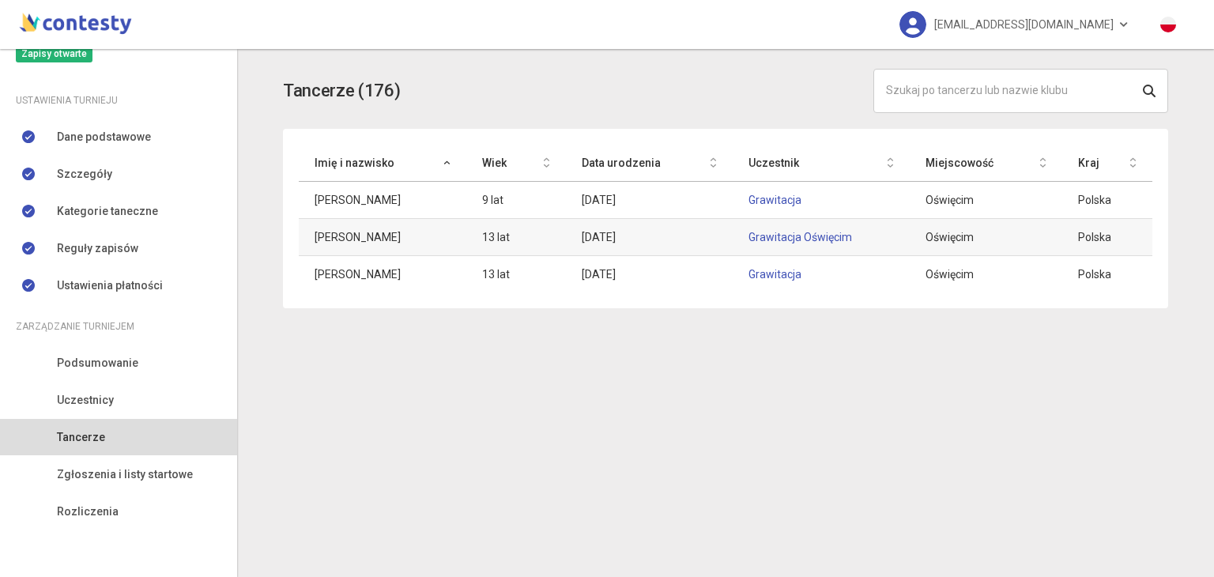
click at [772, 243] on td "Grawitacja Oświęcim" at bounding box center [822, 237] width 178 height 37
click at [772, 241] on link "Grawitacja Oświęcim" at bounding box center [801, 237] width 104 height 13
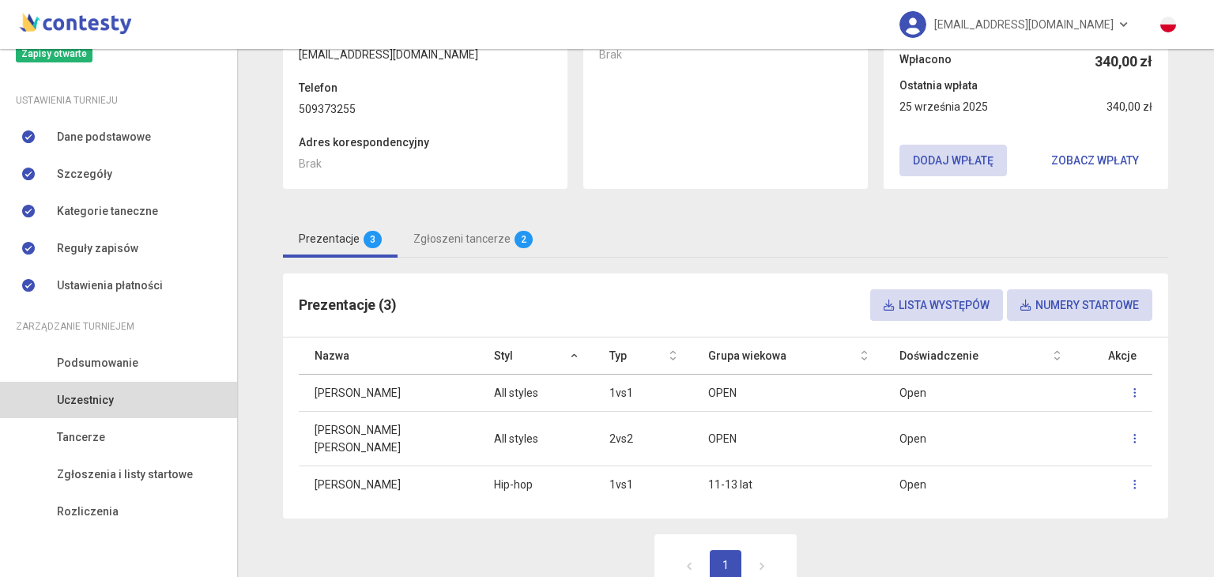
scroll to position [13, 0]
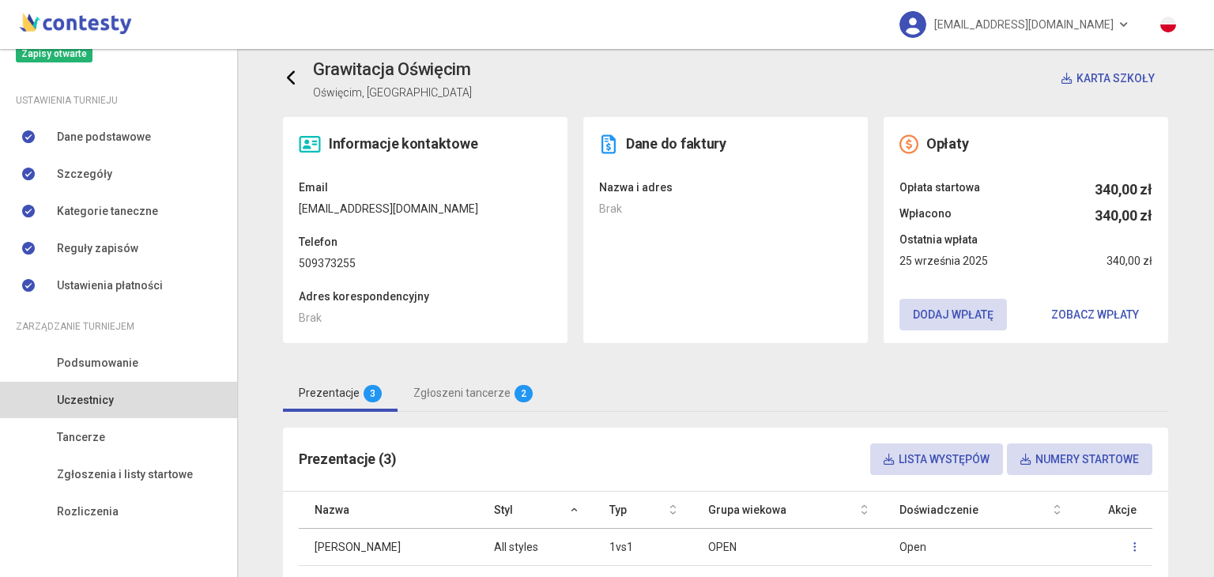
click at [288, 73] on icon at bounding box center [292, 78] width 16 height 16
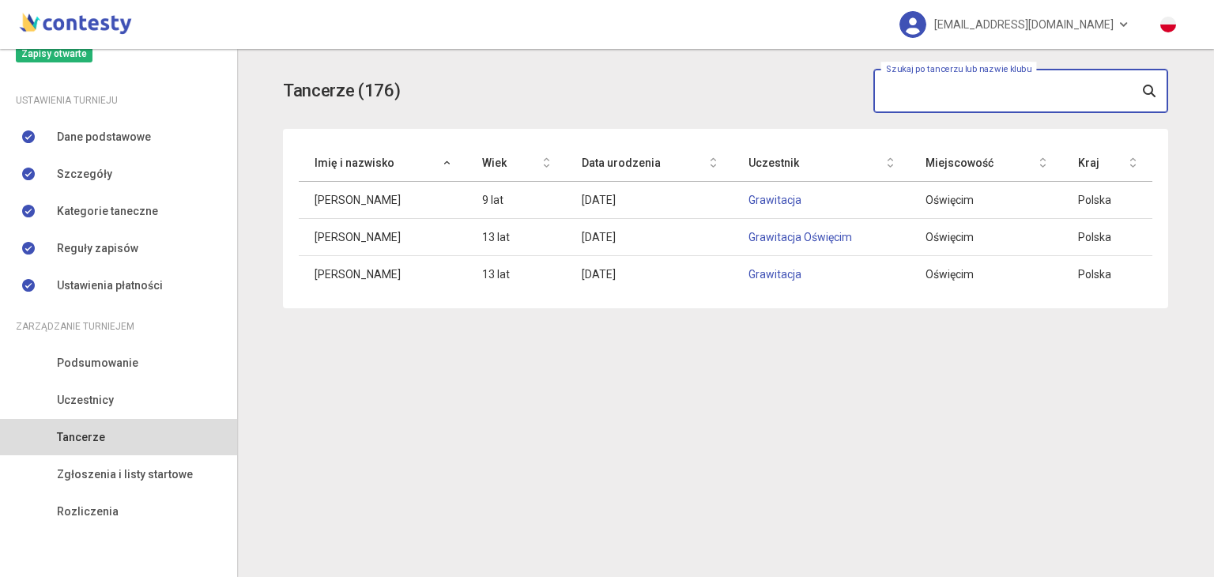
click at [941, 84] on input "text" at bounding box center [1021, 91] width 295 height 44
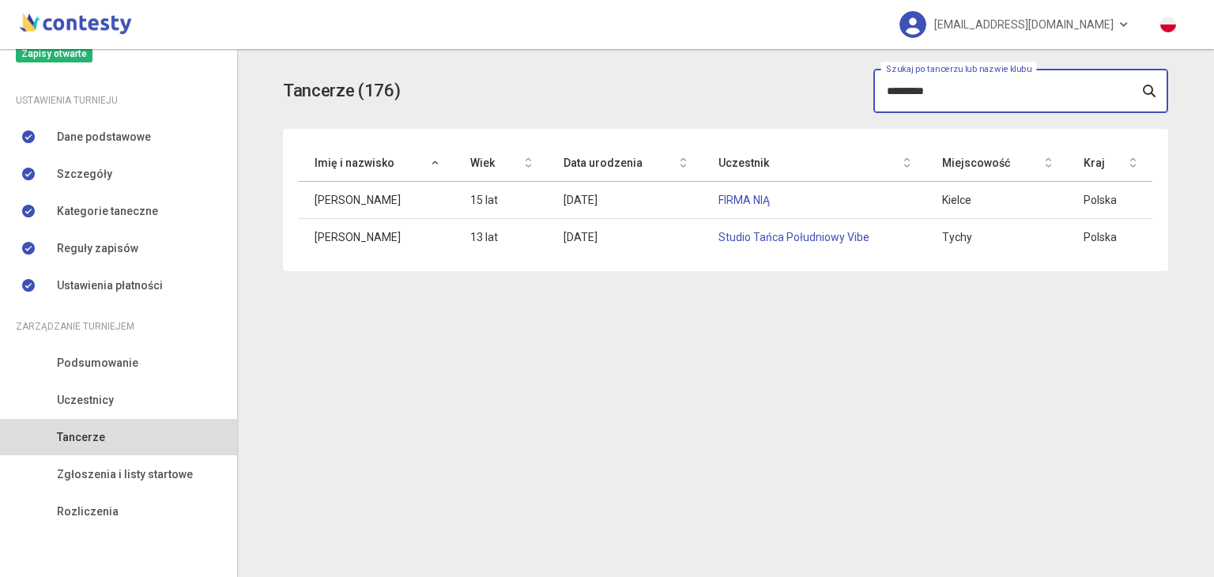
type input "*********"
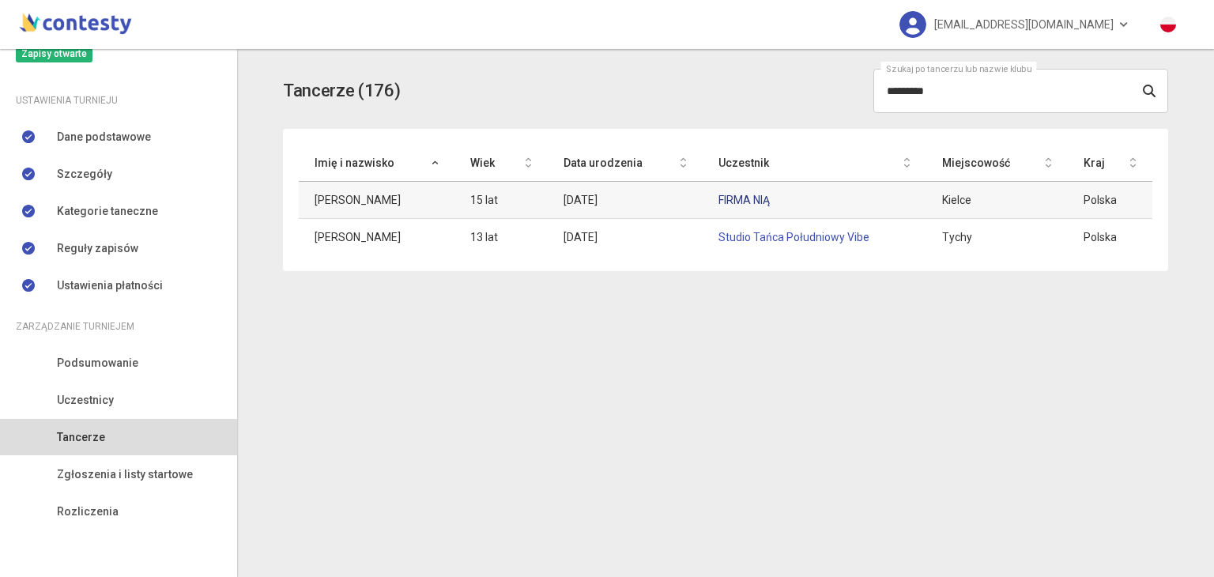
click at [740, 198] on link "FIRMA NIĄ" at bounding box center [744, 200] width 51 height 13
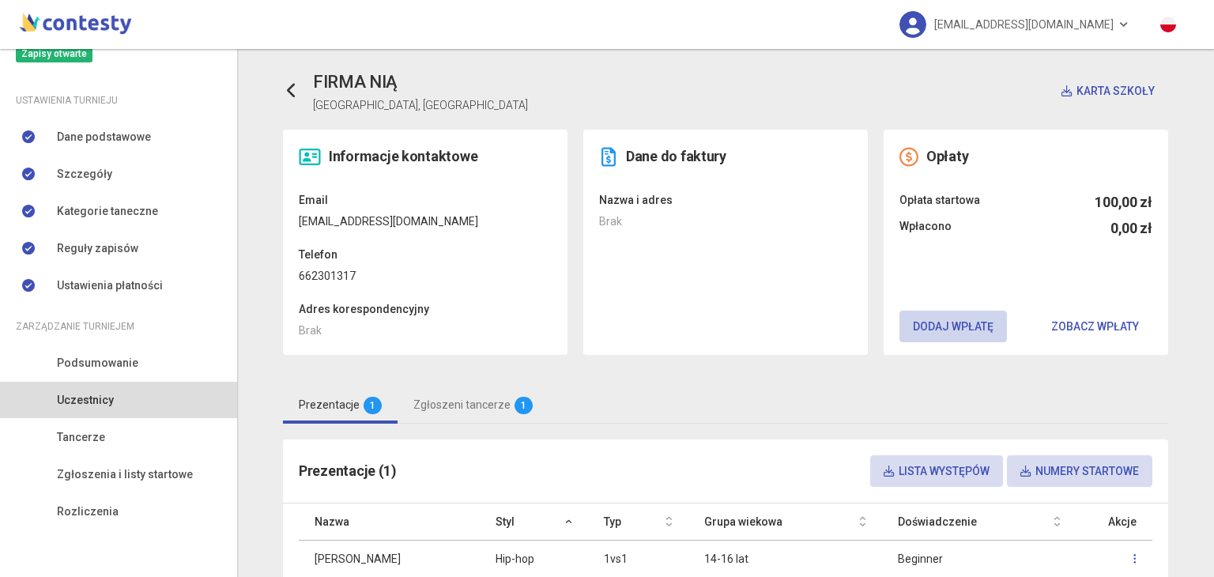
click at [925, 316] on button "Dodaj wpłatę" at bounding box center [954, 327] width 108 height 32
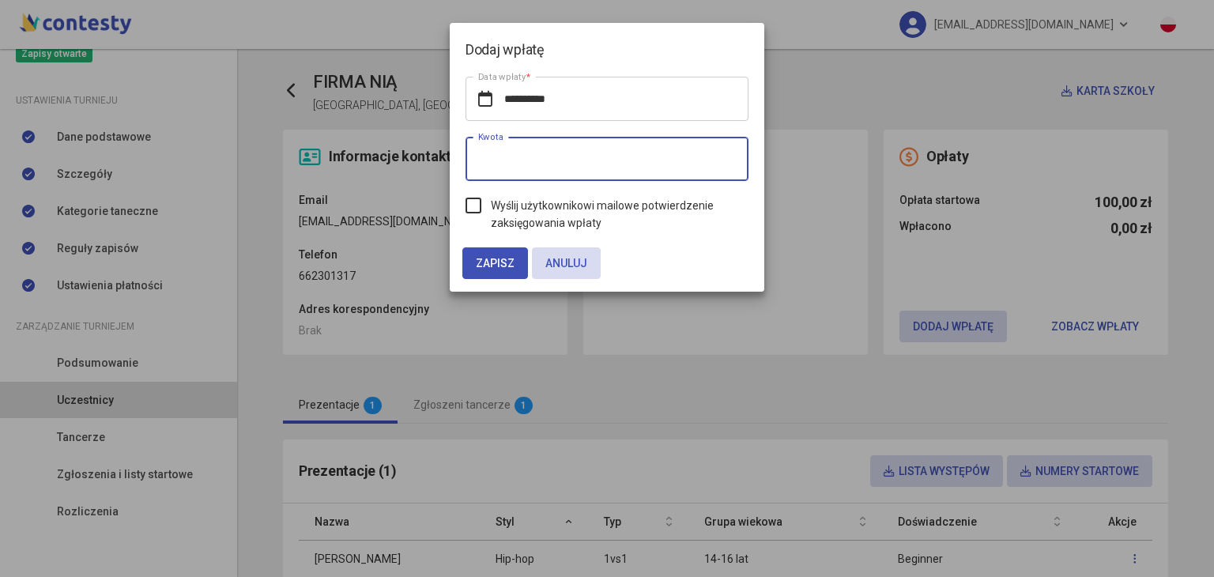
click at [555, 160] on input "*" at bounding box center [607, 159] width 283 height 44
type input "***"
click at [480, 205] on label "Wyślij użytkownikowi mailowe potwierdzenie zaksięgowania wpłaty" at bounding box center [607, 214] width 283 height 35
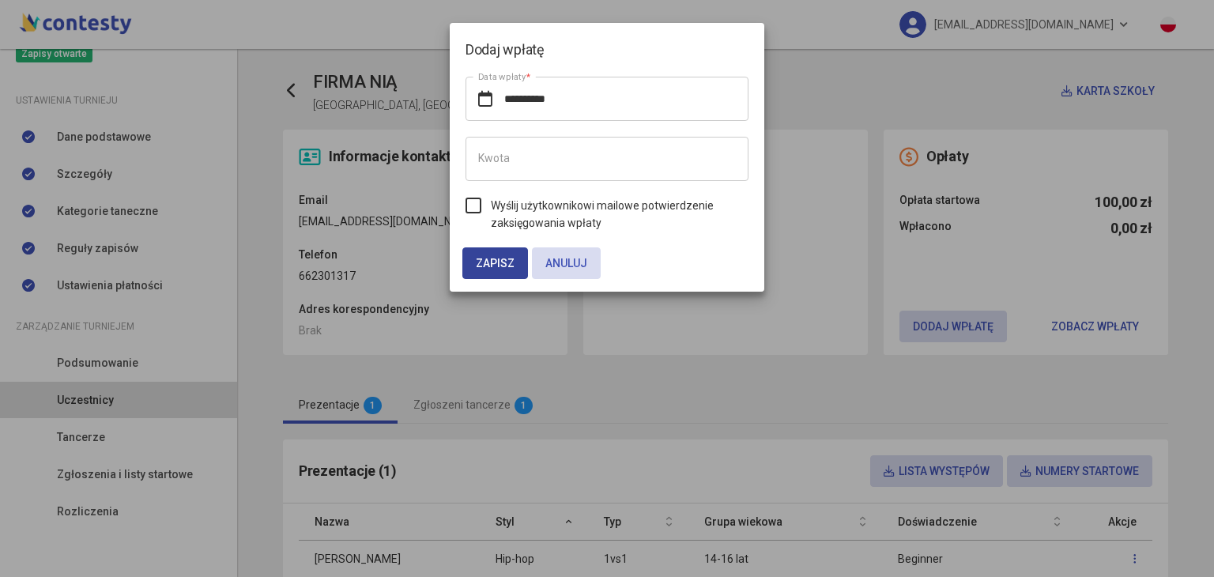
click at [487, 254] on button "Zapisz" at bounding box center [495, 263] width 66 height 32
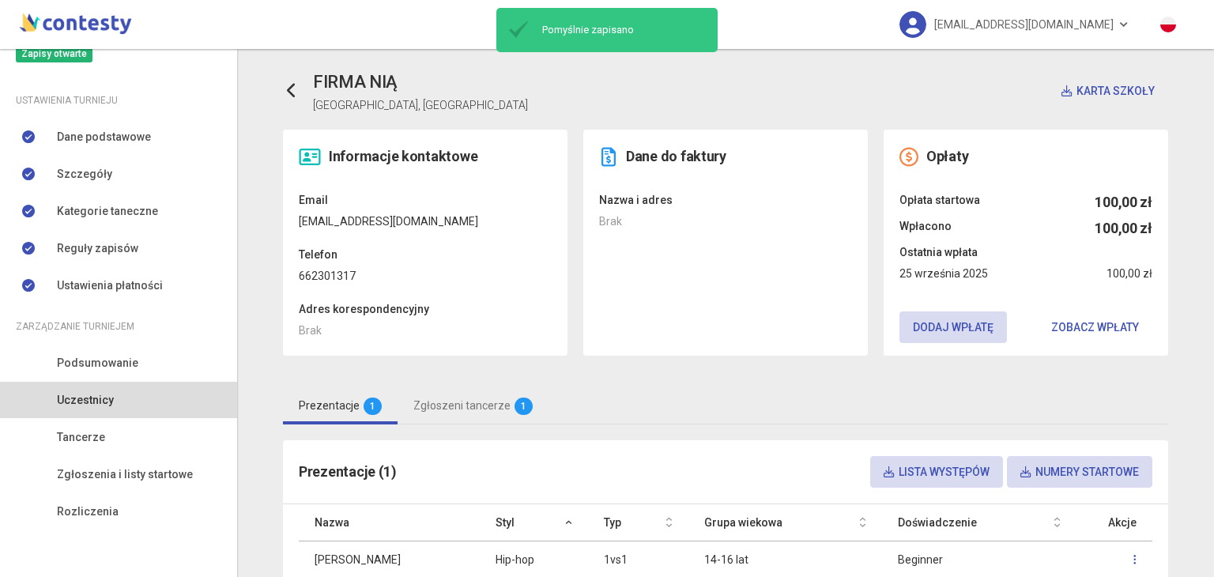
click at [275, 93] on div "FIRMA NIĄ Kielce, Polska Karta szkoły Informacje kontaktowe Email kolodziejczyk…" at bounding box center [725, 378] width 901 height 618
click at [284, 93] on icon at bounding box center [292, 91] width 16 height 16
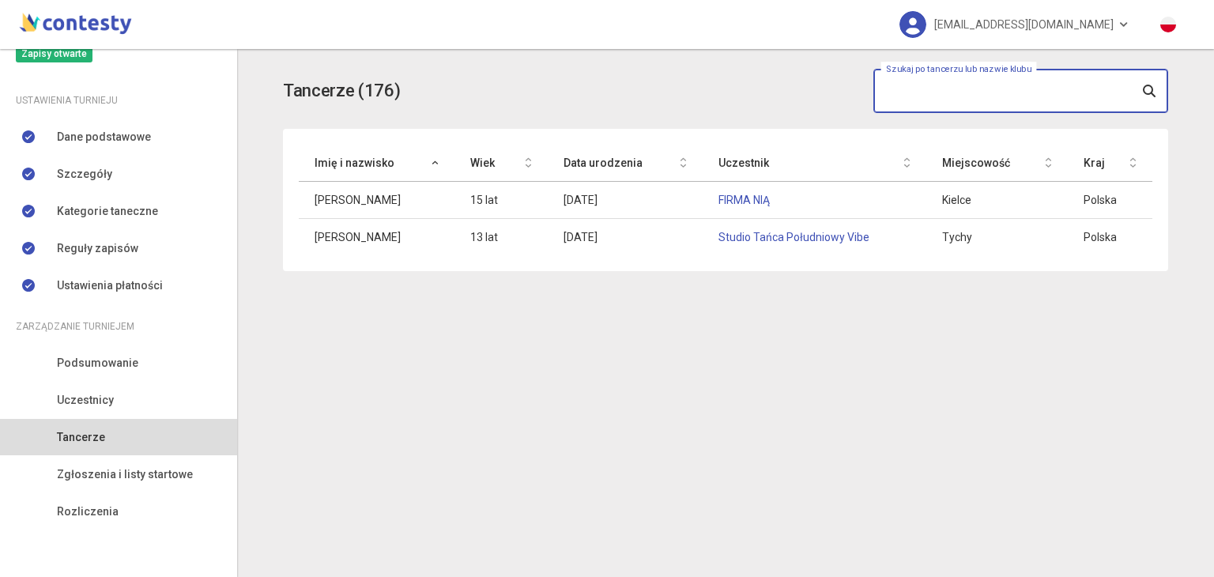
click at [914, 90] on input "text" at bounding box center [1021, 91] width 295 height 44
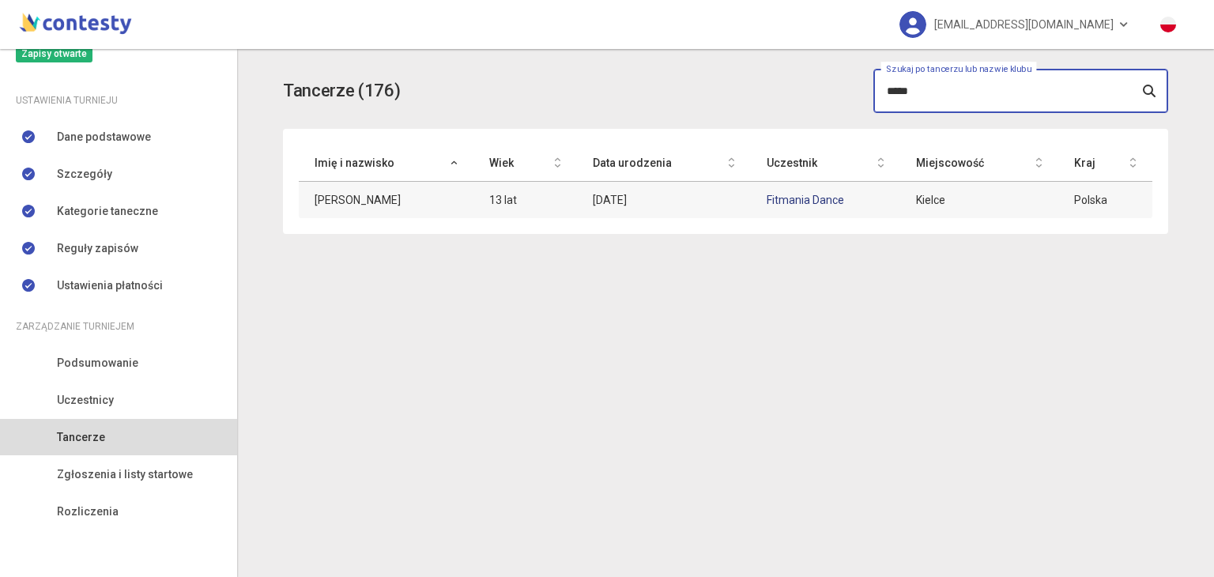
type input "*****"
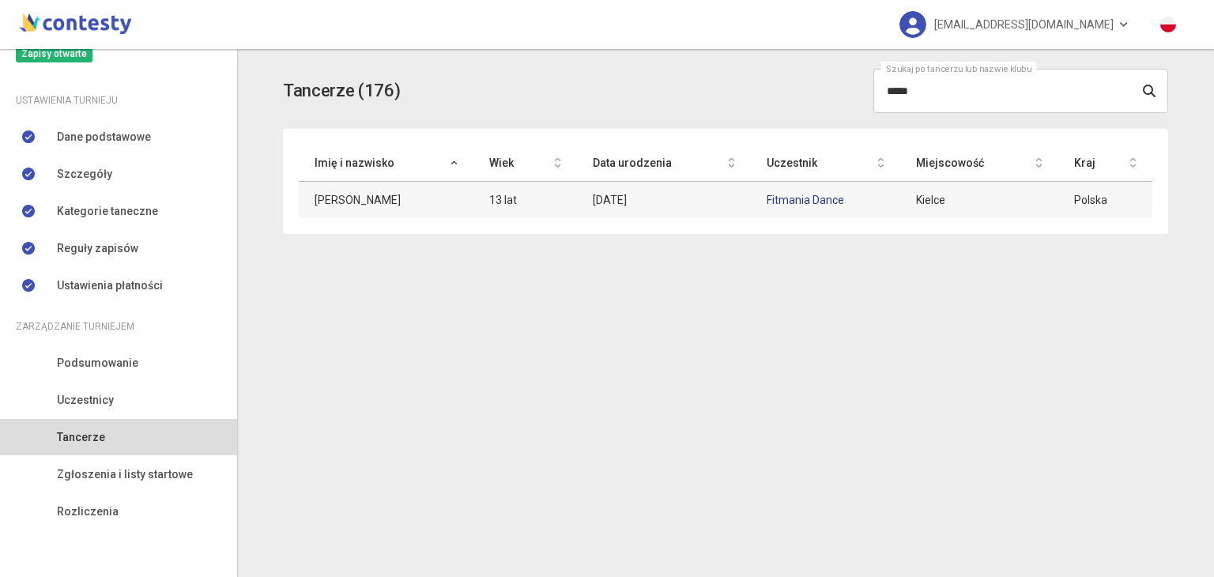
click at [814, 203] on link "Fitmania Dance" at bounding box center [805, 200] width 77 height 13
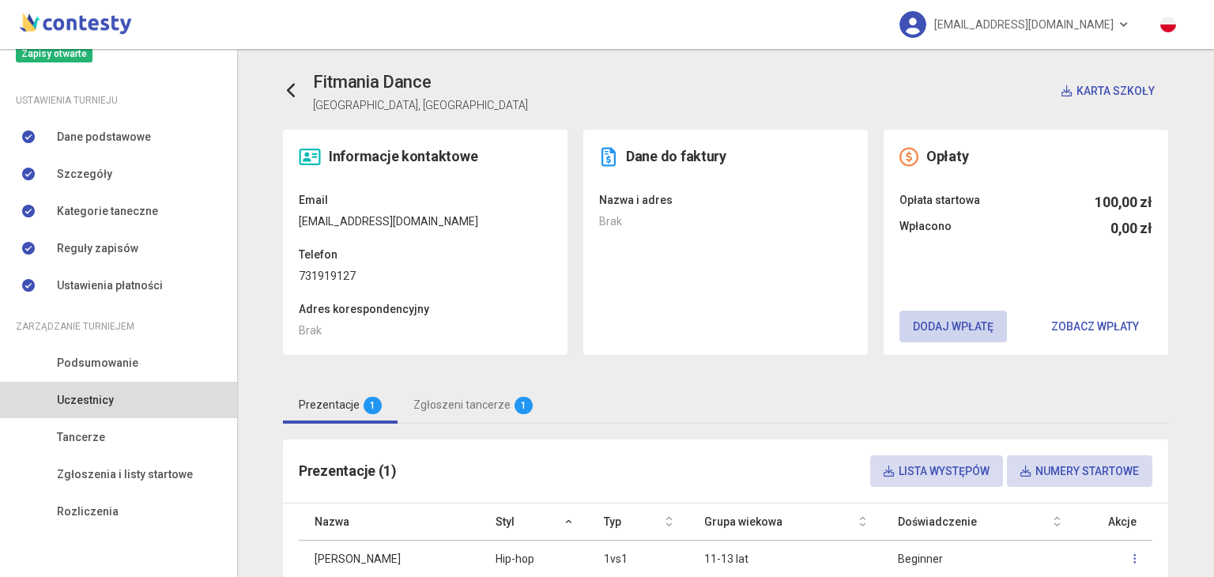
click at [935, 323] on button "Dodaj wpłatę" at bounding box center [954, 327] width 108 height 32
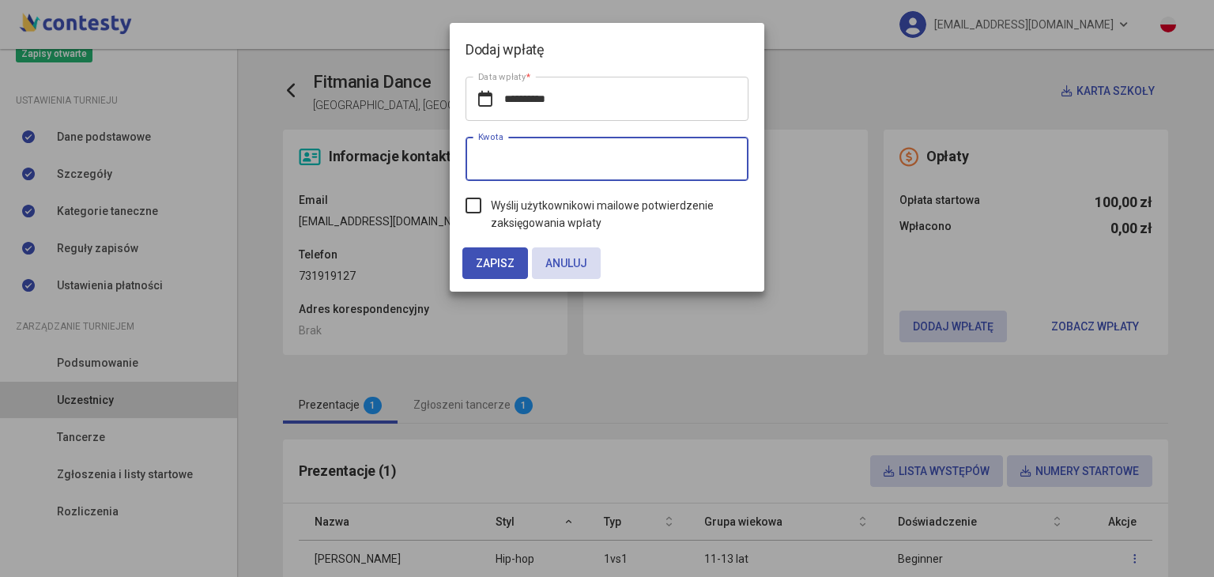
click at [680, 153] on input "*" at bounding box center [607, 159] width 283 height 44
type input "***"
click at [468, 208] on label "Wyślij użytkownikowi mailowe potwierdzenie zaksięgowania wpłaty" at bounding box center [607, 214] width 283 height 35
click at [478, 243] on div "**********" at bounding box center [607, 154] width 315 height 187
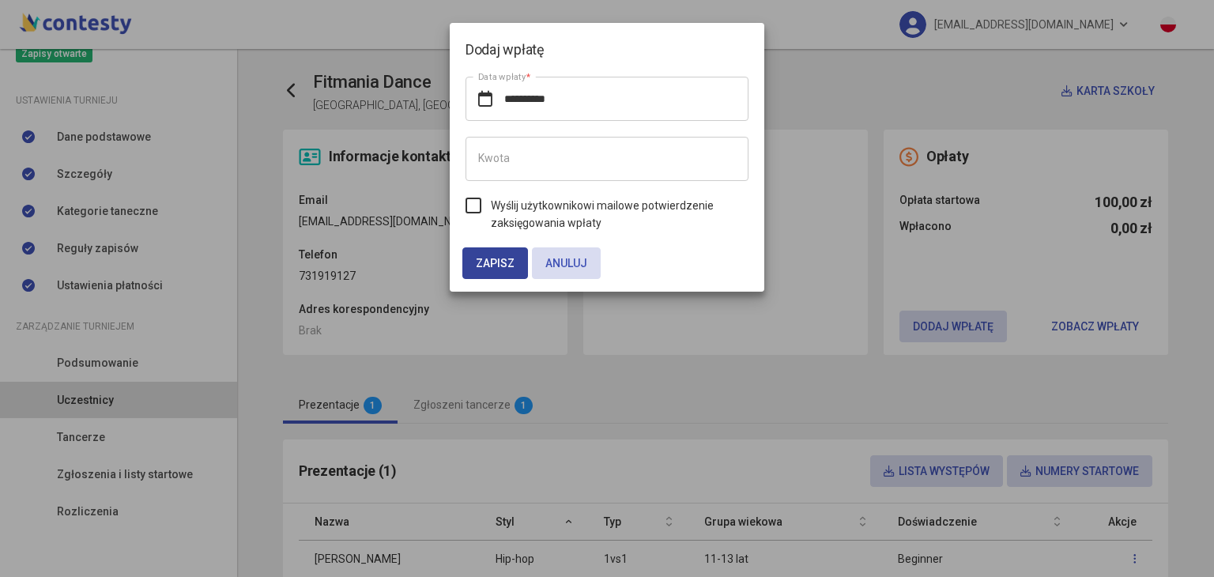
click at [481, 259] on span "Zapisz" at bounding box center [495, 263] width 39 height 13
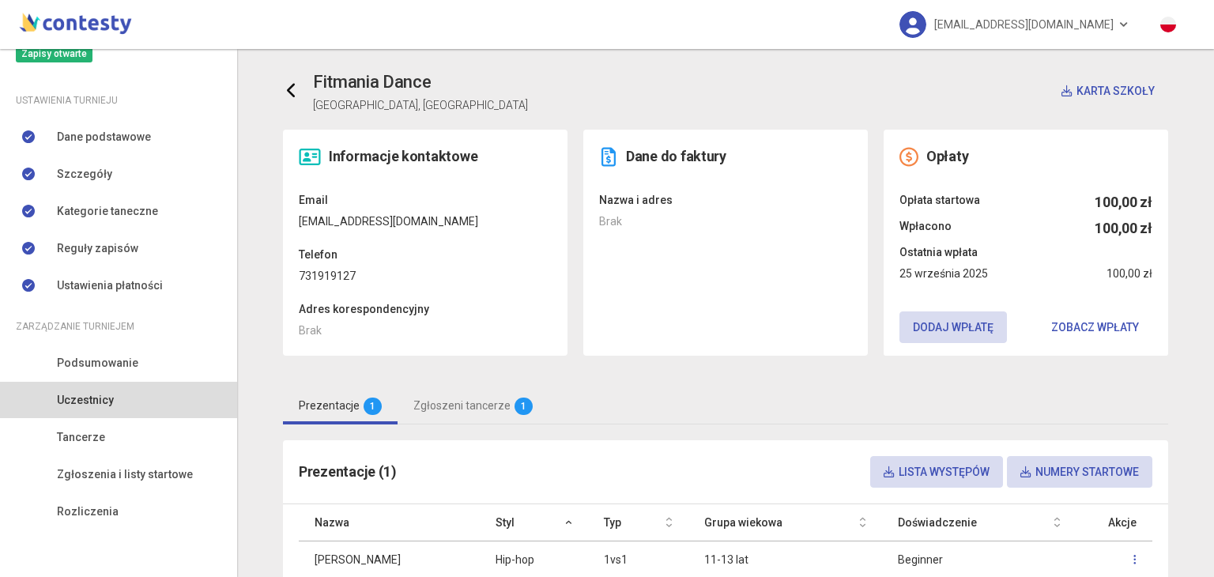
click at [289, 95] on icon at bounding box center [292, 91] width 16 height 16
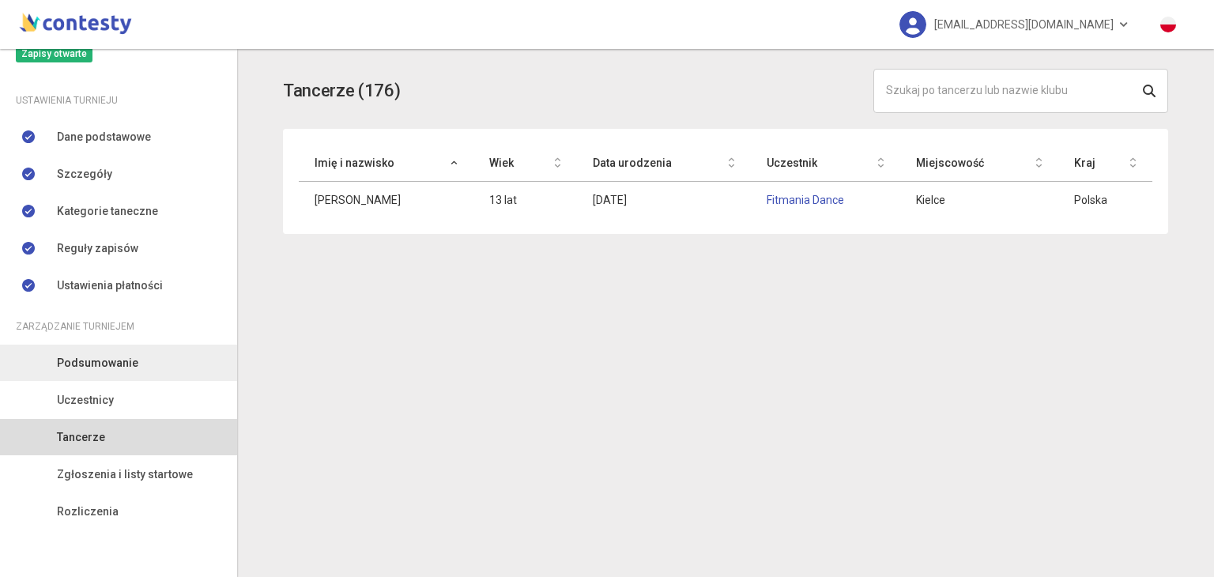
click at [125, 352] on link "Podsumowanie" at bounding box center [118, 363] width 237 height 36
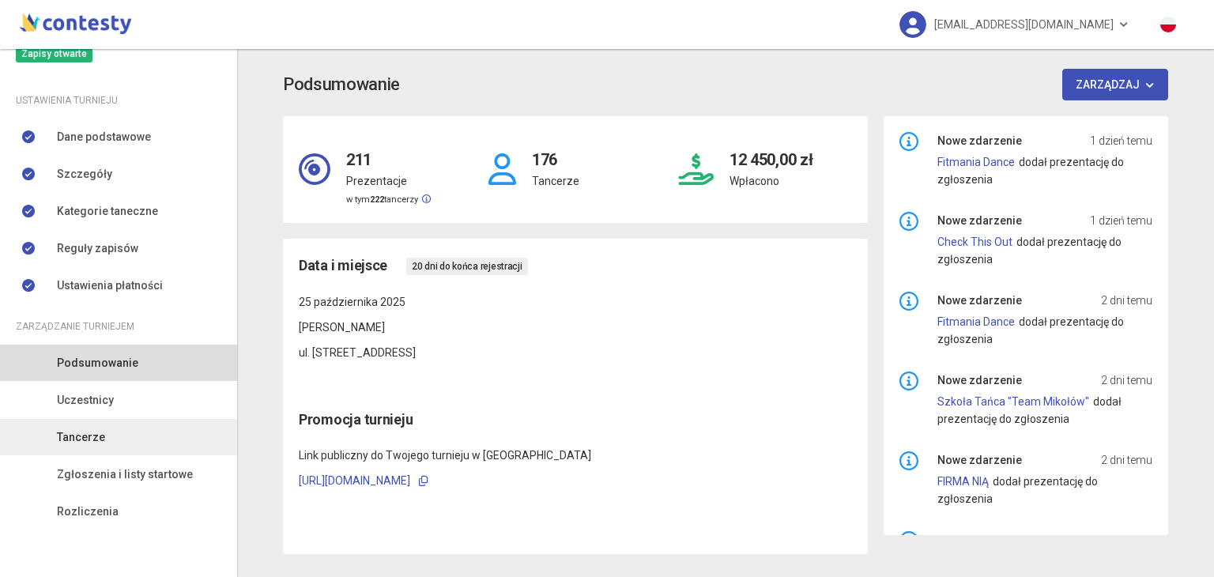
click at [84, 434] on span "Tancerze" at bounding box center [81, 436] width 48 height 17
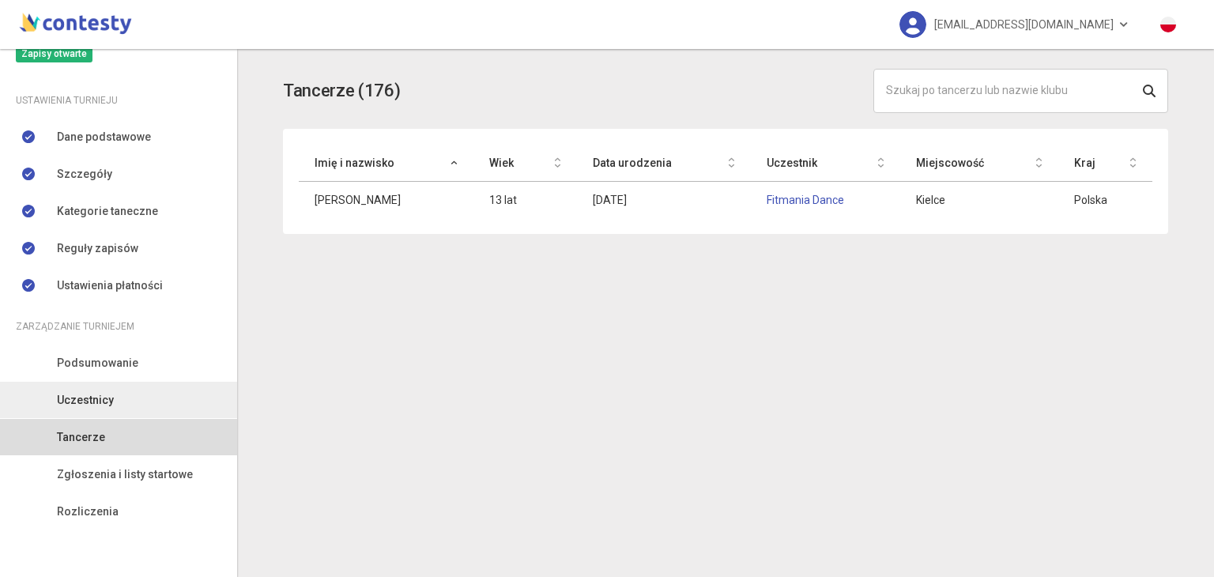
click at [110, 401] on span "Uczestnicy" at bounding box center [85, 399] width 57 height 17
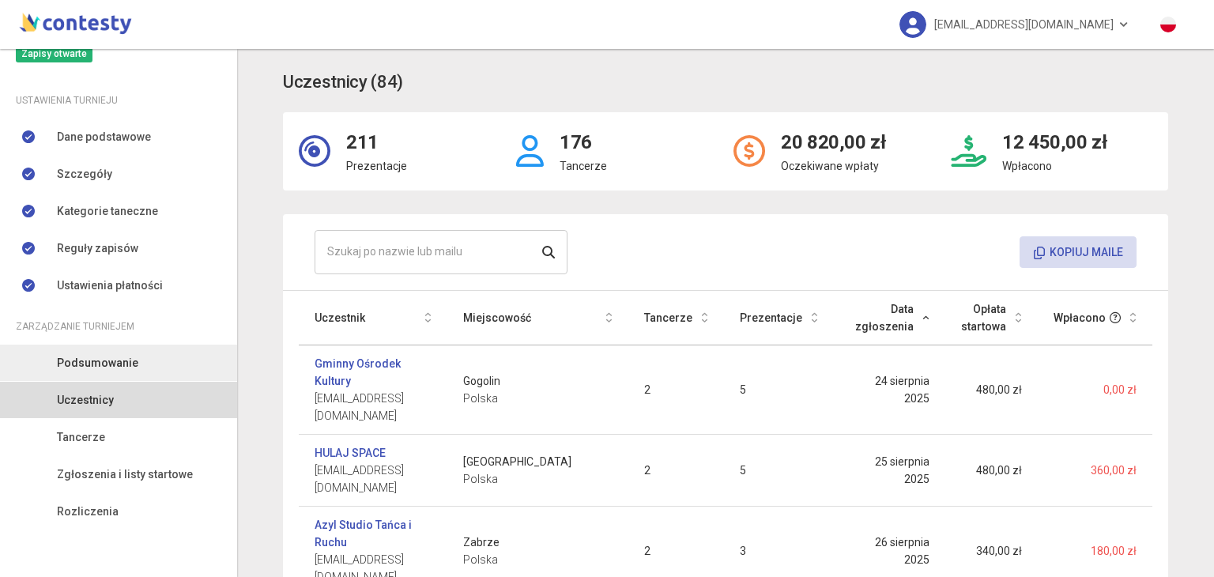
click at [127, 371] on link "Podsumowanie" at bounding box center [118, 363] width 237 height 36
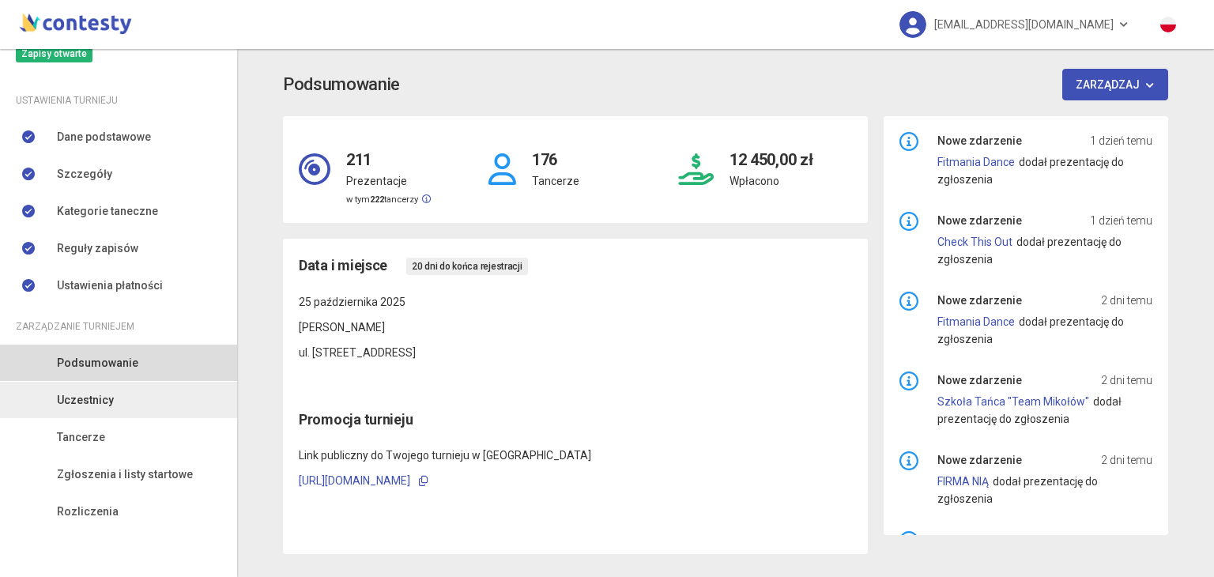
click at [106, 405] on span "Uczestnicy" at bounding box center [85, 399] width 57 height 17
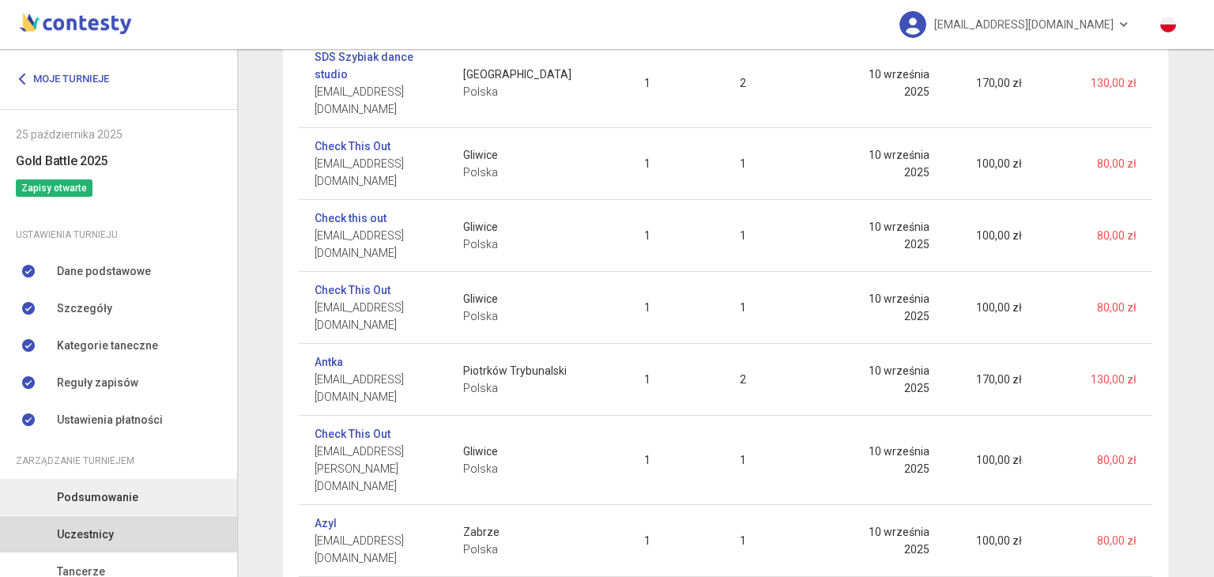
click at [56, 508] on link "Podsumowanie" at bounding box center [118, 497] width 237 height 36
